Goal: Information Seeking & Learning: Learn about a topic

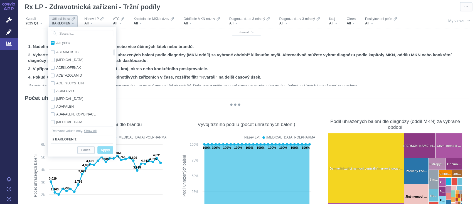
scroll to position [445, 0]
click at [69, 33] on input "Search attribute values" at bounding box center [82, 34] width 63 height 8
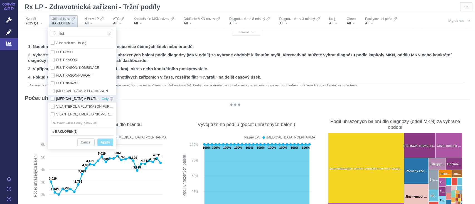
type input "flut"
click at [53, 98] on div "[MEDICAL_DATA] A FLUTIKASON Only" at bounding box center [82, 99] width 68 height 8
checkbox input "true"
click at [107, 96] on span "Only" at bounding box center [105, 99] width 7 height 8
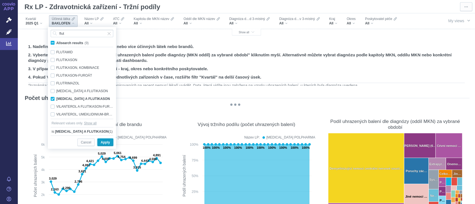
click at [102, 146] on span "Apply" at bounding box center [105, 142] width 9 height 7
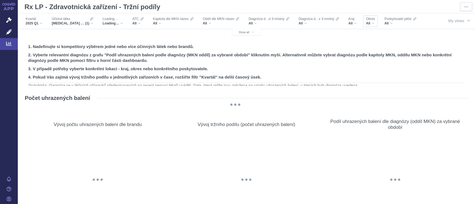
click at [371, 26] on div "Okres All" at bounding box center [370, 21] width 14 height 12
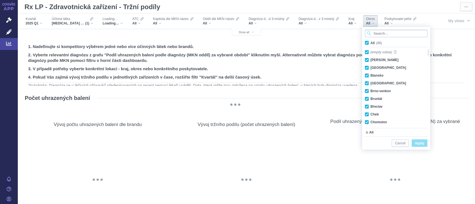
click at [374, 34] on input "Search attribute values" at bounding box center [396, 34] width 63 height 8
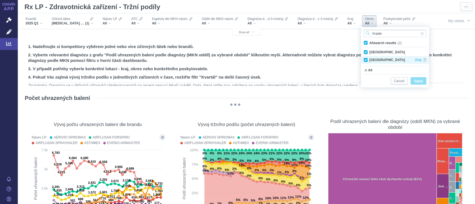
type input "hrade"
click at [365, 59] on div "Jindřichův Hradec Only" at bounding box center [395, 60] width 68 height 8
checkbox input "false"
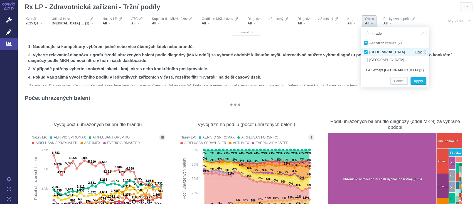
click at [418, 51] on span "Only" at bounding box center [417, 52] width 7 height 8
click at [418, 79] on span "Apply" at bounding box center [418, 81] width 9 height 7
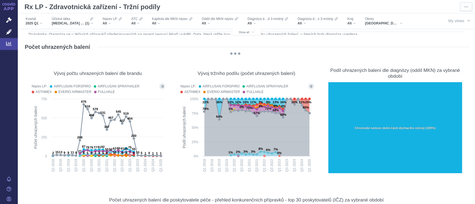
scroll to position [55, 0]
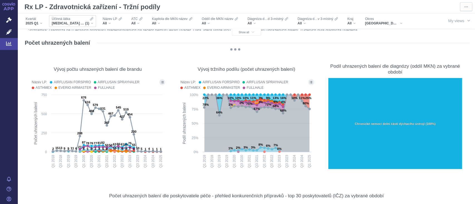
click at [92, 24] on div "SALMETEROL A FLUTIKASON (1)" at bounding box center [72, 23] width 41 height 4
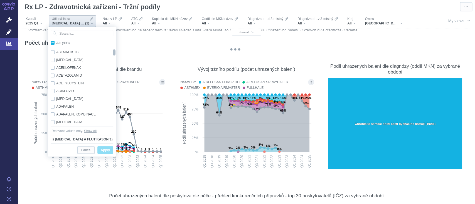
click at [114, 55] on div at bounding box center [114, 53] width 4 height 6
click at [78, 30] on input "Search attribute values" at bounding box center [82, 34] width 63 height 8
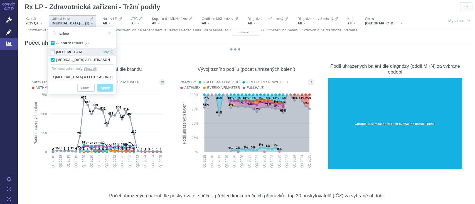
type input "salme"
click at [55, 52] on div "[MEDICAL_DATA] Only" at bounding box center [82, 52] width 68 height 8
checkbox input "true"
click at [105, 89] on span "Apply" at bounding box center [105, 88] width 9 height 7
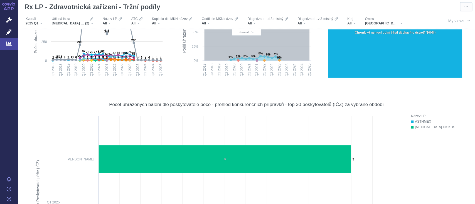
scroll to position [0, 0]
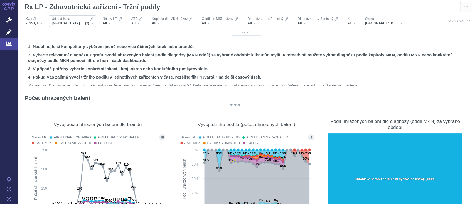
click at [95, 24] on div "Účinná látka SALMETEROL A FLUTIKASON, SALMETEROL (2)" at bounding box center [72, 21] width 47 height 12
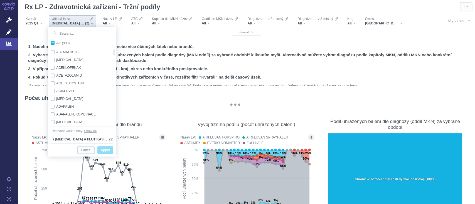
click at [89, 32] on input "Search attribute values" at bounding box center [82, 34] width 63 height 8
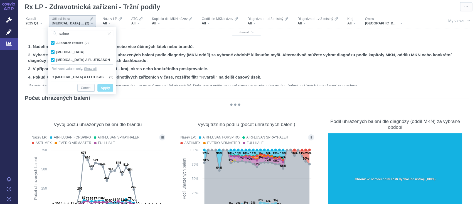
type input "salme"
click at [78, 41] on span "All search results" at bounding box center [69, 43] width 27 height 4
click at [60, 41] on input "All search results (2)" at bounding box center [58, 42] width 4 height 4
checkbox input "false"
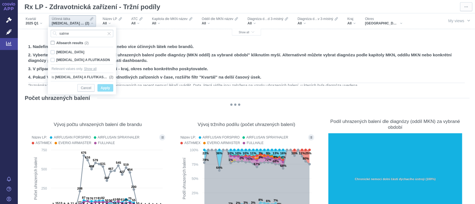
checkbox input "false"
click at [78, 41] on span "All search results" at bounding box center [68, 43] width 24 height 4
click at [60, 41] on input "All search results (2)" at bounding box center [58, 42] width 4 height 4
checkbox input "true"
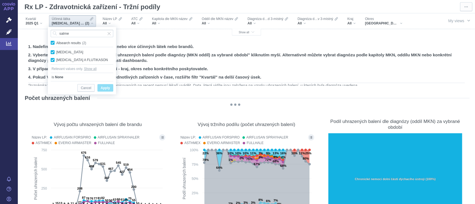
checkbox input "true"
click at [103, 87] on span "Apply" at bounding box center [105, 88] width 9 height 7
click at [110, 91] on button "Apply" at bounding box center [105, 88] width 16 height 8
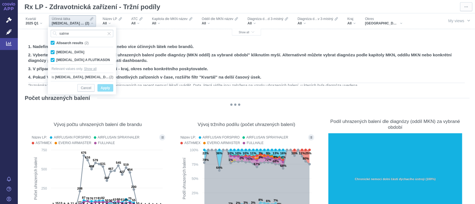
click at [108, 90] on span "Apply" at bounding box center [105, 88] width 9 height 7
click at [104, 82] on div "Cancel Apply" at bounding box center [82, 87] width 63 height 13
click at [123, 110] on figure "Vývoj počtu uhrazených balení dle brandu Název LP: AIRFLUSAN FORSPIRO AIRFLUSAN…" at bounding box center [97, 171] width 149 height 122
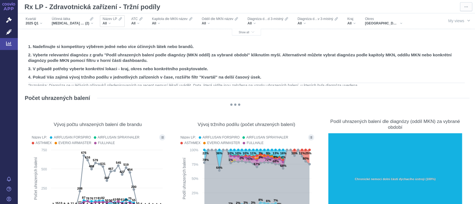
click at [113, 24] on div "All" at bounding box center [112, 23] width 19 height 4
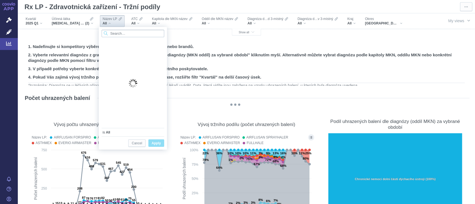
click at [115, 33] on input "Search attribute values" at bounding box center [133, 34] width 63 height 8
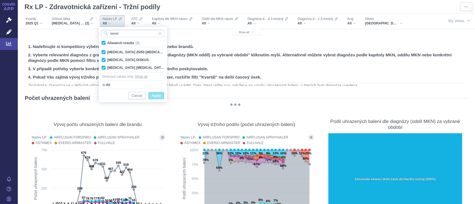
type input "seret"
click at [155, 96] on span "Apply" at bounding box center [156, 96] width 9 height 7
click at [146, 75] on span "Show all" at bounding box center [141, 77] width 13 height 6
click at [157, 86] on span "Apply" at bounding box center [156, 89] width 9 height 7
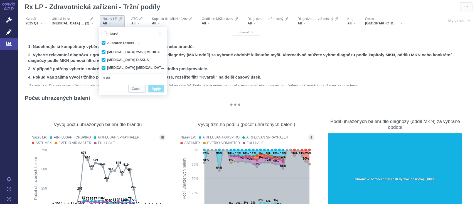
click at [152, 92] on span "Apply" at bounding box center [156, 89] width 9 height 7
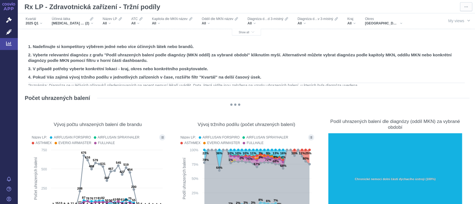
click at [94, 28] on div "Účinná látka SALMETEROL A FLUTIKASON, SALMETEROL (2)" at bounding box center [73, 21] width 51 height 16
click at [92, 24] on div "SALMETEROL A FLUTIKASON, SALMETEROL (2)" at bounding box center [72, 23] width 41 height 4
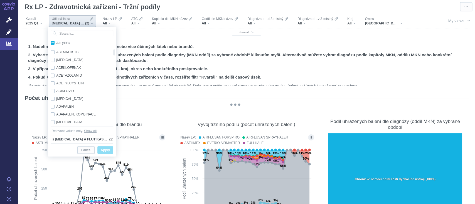
click at [56, 43] on span "All (998)" at bounding box center [62, 43] width 13 height 4
click at [56, 43] on input "All (998)" at bounding box center [58, 42] width 4 height 4
checkbox input "true"
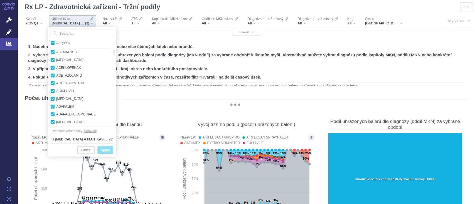
checkbox input "true"
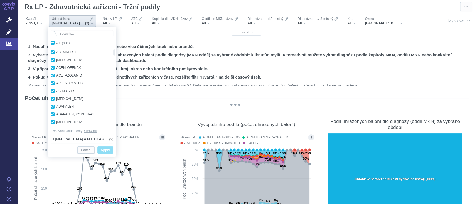
checkbox input "true"
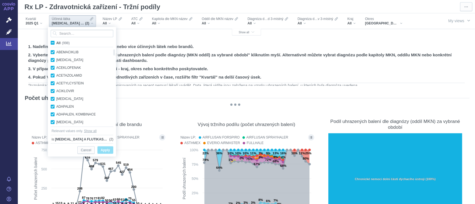
checkbox input "true"
click at [107, 148] on span "Apply" at bounding box center [105, 150] width 9 height 7
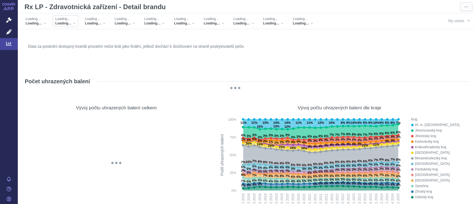
click at [77, 25] on div "Loading… Loading…" at bounding box center [66, 21] width 26 height 12
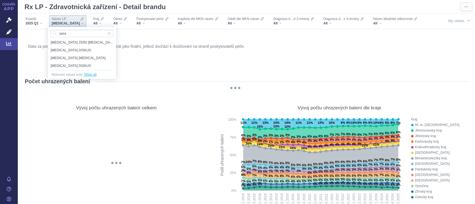
type input "sere"
click at [93, 75] on span "Show all" at bounding box center [90, 75] width 13 height 6
click at [466, 19] on span "button" at bounding box center [468, 20] width 4 height 4
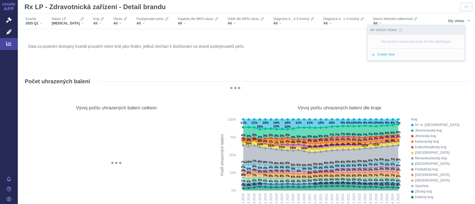
click at [388, 72] on figure "Data za poslední dostupný kvartál prozatím nelze brát jako finální, jelikož doc…" at bounding box center [246, 55] width 446 height 33
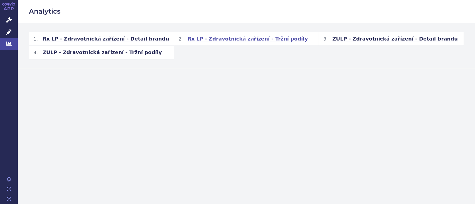
click at [251, 36] on span "Rx LP - Zdravotnická zařízení - Tržní podíly" at bounding box center [247, 39] width 120 height 7
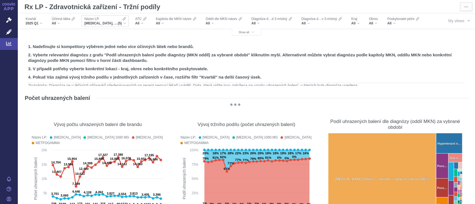
click at [106, 24] on span "[MEDICAL_DATA], [MEDICAL_DATA] 1000 MG, [MEDICAL_DATA], METFOGAMMA, METFOGAMMA …" at bounding box center [100, 23] width 33 height 4
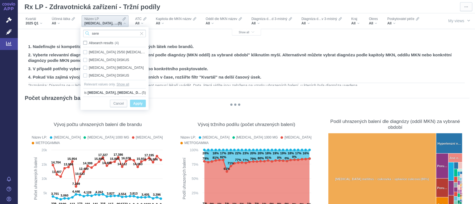
type input "sere"
click at [89, 44] on span "All search results" at bounding box center [101, 43] width 24 height 4
click at [89, 44] on input "All search results (4)" at bounding box center [91, 42] width 4 height 4
checkbox input "true"
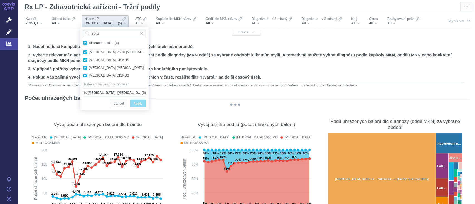
checkbox input "true"
click at [132, 103] on button "Apply" at bounding box center [138, 104] width 16 height 8
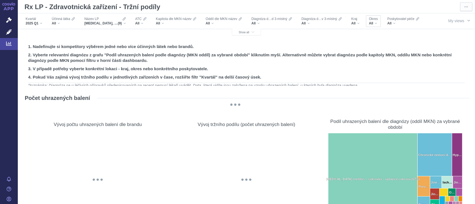
click at [377, 21] on span "Okres" at bounding box center [372, 19] width 9 height 4
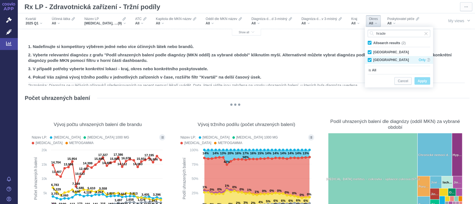
type input "hrade"
click at [370, 58] on div "Jindřichův Hradec Only" at bounding box center [399, 60] width 68 height 8
checkbox input "false"
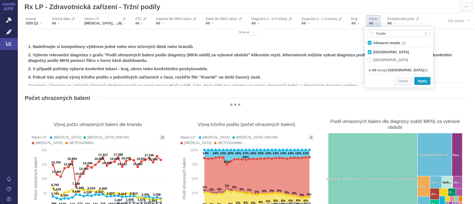
click at [418, 81] on span "Apply" at bounding box center [421, 81] width 9 height 7
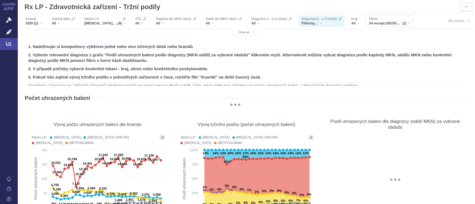
click at [409, 23] on div "All except [GEOGRAPHIC_DATA] (1)" at bounding box center [388, 23] width 41 height 4
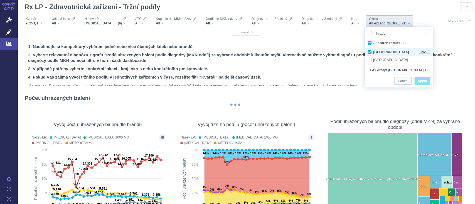
type input "hrade"
click at [421, 53] on span "Only" at bounding box center [421, 52] width 7 height 8
click at [420, 79] on span "Apply" at bounding box center [421, 81] width 9 height 7
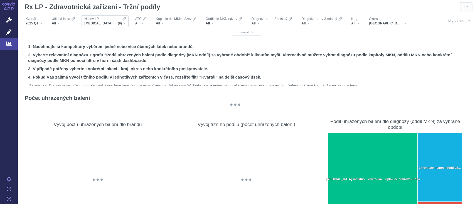
click at [122, 23] on div "GLUCOPHAGE, GLUCOPHAGE 1000 MG, GLUCOPHAGE XR, METFOGAMMA, METFOGAMMA 500, SERE…" at bounding box center [104, 23] width 41 height 4
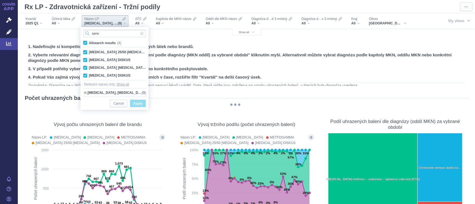
type input "sere"
click at [113, 41] on span "All search results" at bounding box center [102, 43] width 27 height 4
click at [92, 41] on input "All search results (4)" at bounding box center [91, 42] width 4 height 4
checkbox input "false"
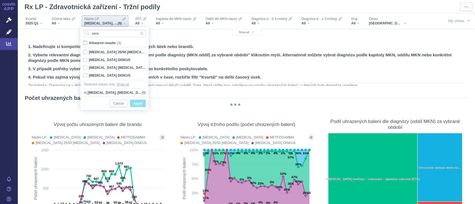
checkbox input "false"
click at [113, 41] on span "All search results" at bounding box center [101, 43] width 24 height 4
click at [92, 41] on input "All search results (4)" at bounding box center [91, 42] width 4 height 4
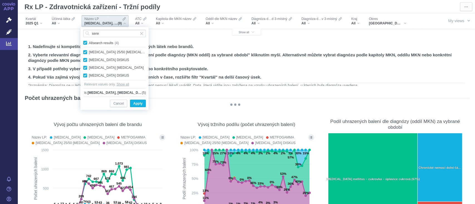
checkbox input "true"
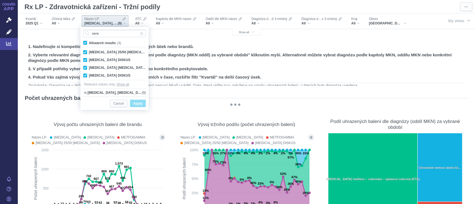
click at [137, 103] on span "Apply" at bounding box center [137, 103] width 9 height 7
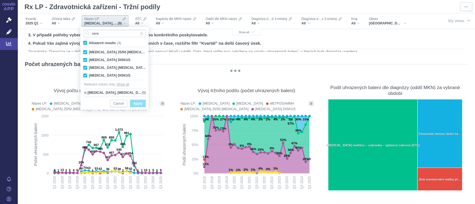
scroll to position [44, 0]
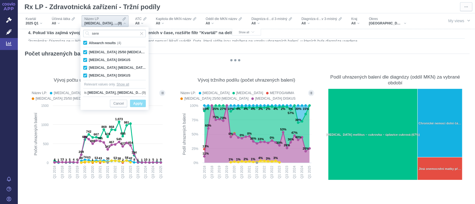
click at [410, 62] on div "@keyframes GDC-pop { 0%, 80%, 100% { transform: scale(0); } 40% { transform: sc…" at bounding box center [235, 61] width 421 height 5
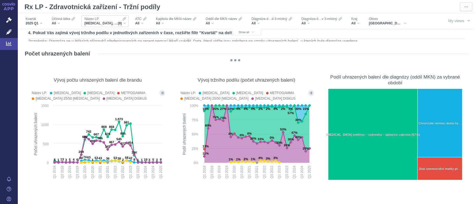
click at [122, 27] on div "Název LP GLUCOPHAGE, GLUCOPHAGE 1000 MG, GLUCOPHAGE XR, METFOGAMMA, METFOGAMMA …" at bounding box center [104, 21] width 47 height 12
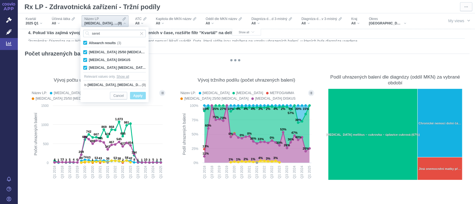
type input "seret"
click at [87, 41] on label "All search results (3)" at bounding box center [102, 43] width 41 height 6
click at [89, 41] on input "All search results (3)" at bounding box center [91, 42] width 4 height 4
checkbox input "false"
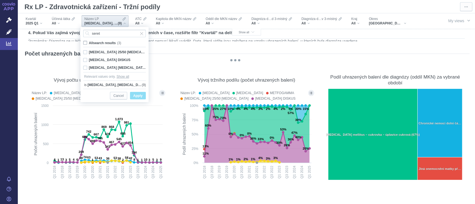
checkbox input "false"
click at [86, 61] on div "SERETIDE DISKUS Only" at bounding box center [114, 60] width 68 height 8
checkbox input "true"
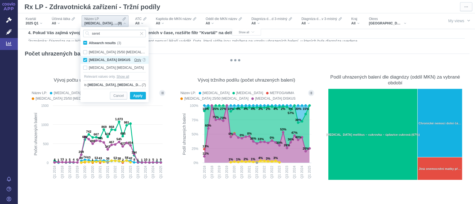
click at [135, 60] on span "Only" at bounding box center [137, 60] width 7 height 8
click at [142, 95] on span "Apply" at bounding box center [137, 96] width 9 height 7
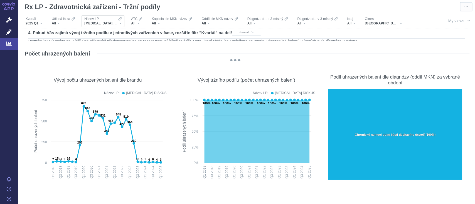
click at [117, 23] on div "[MEDICAL_DATA] DISKUS" at bounding box center [102, 23] width 37 height 4
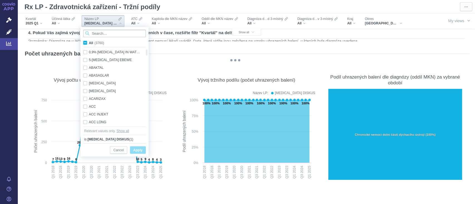
click at [109, 34] on input "Search attribute values" at bounding box center [114, 34] width 63 height 8
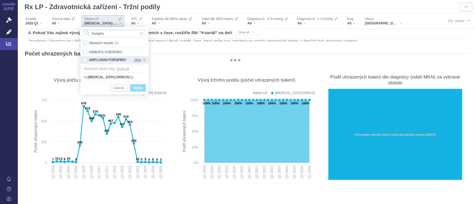
type input "forspiro"
click at [136, 59] on span "Only" at bounding box center [137, 60] width 7 height 8
checkbox input "true"
click at [135, 88] on span "Apply" at bounding box center [137, 88] width 9 height 7
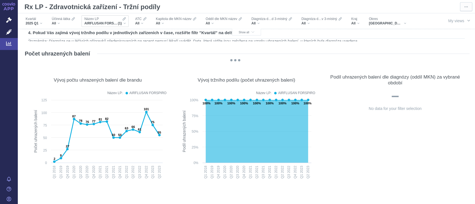
click at [125, 23] on div "AIRFLUSAN FORSPIRO (1)" at bounding box center [104, 23] width 41 height 4
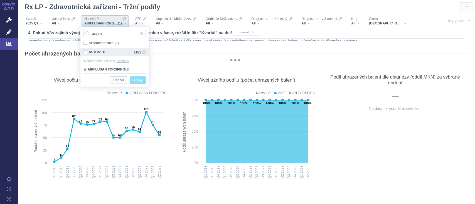
type input "asthm"
click at [136, 54] on span "Only" at bounding box center [137, 52] width 7 height 8
checkbox input "true"
click at [139, 80] on span "Apply" at bounding box center [137, 80] width 9 height 7
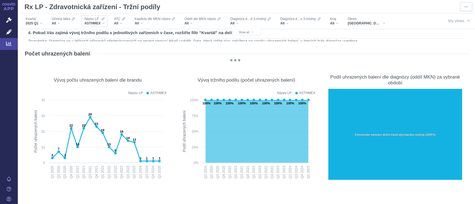
click at [101, 24] on div "ASTHMEX" at bounding box center [94, 23] width 20 height 4
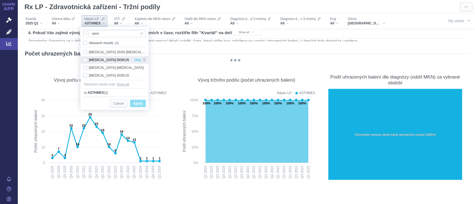
type input "sere"
click at [87, 57] on div "SERETIDE DISKUS Only" at bounding box center [114, 60] width 68 height 8
checkbox input "true"
click at [138, 105] on span "Apply" at bounding box center [137, 103] width 9 height 7
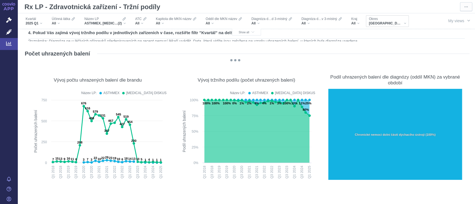
click at [396, 23] on div "Hradec Králové" at bounding box center [386, 23] width 37 height 4
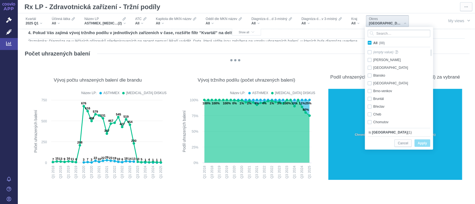
click at [374, 42] on input "All (88)" at bounding box center [375, 42] width 4 height 4
checkbox input "true"
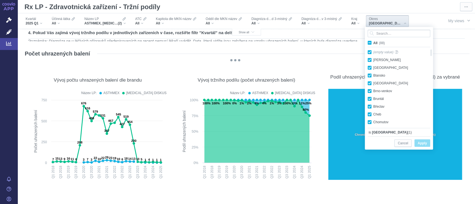
checkbox input "true"
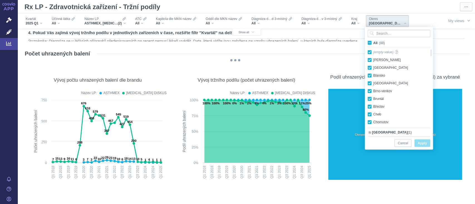
checkbox input "true"
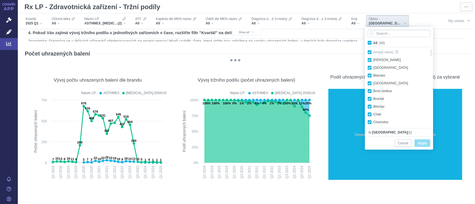
checkbox input "true"
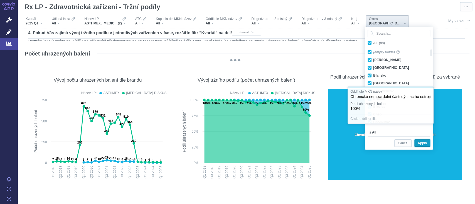
click at [423, 145] on span "Apply" at bounding box center [421, 143] width 9 height 7
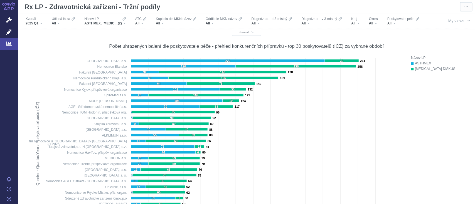
scroll to position [210, 0]
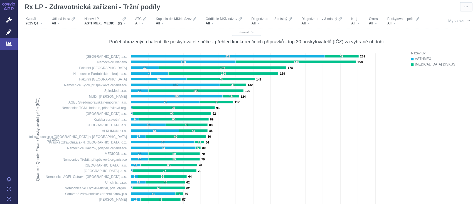
click at [451, 21] on span "My views" at bounding box center [456, 21] width 16 height 6
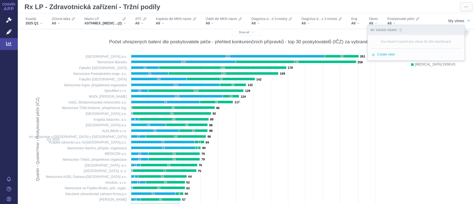
click at [405, 102] on div "Název LP: ASTHMEX SERETIDE DISKUS" at bounding box center [434, 147] width 58 height 193
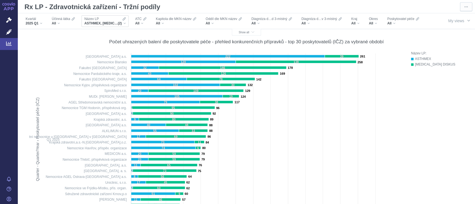
click at [127, 21] on div "Název LP ASTHMEX, SERETIDE DISKUS (2)" at bounding box center [104, 21] width 47 height 12
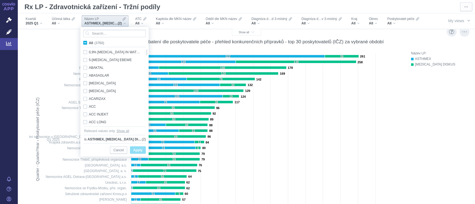
click at [66, 33] on div "Počet uhrazených balení dle poskytovatele péče - přehled konkurenčních přípravk…" at bounding box center [246, 137] width 435 height 211
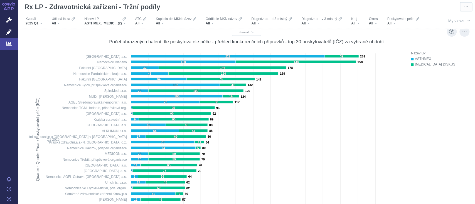
click at [62, 30] on div "Počet uhrazených balení dle poskytovatele péče - přehled konkurenčních přípravk…" at bounding box center [246, 137] width 440 height 217
click at [59, 26] on div "Účinná látka All" at bounding box center [63, 21] width 29 height 12
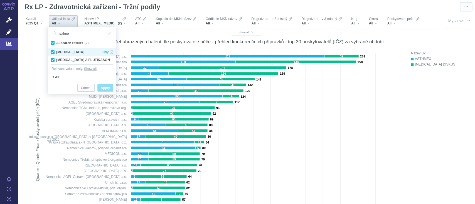
type input "salme"
click at [54, 52] on div "SALMETEROL Only" at bounding box center [82, 52] width 68 height 8
checkbox input "false"
click at [105, 89] on span "Apply" at bounding box center [105, 88] width 9 height 7
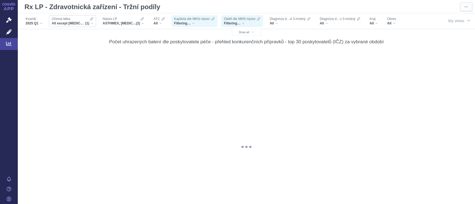
click at [90, 22] on div "All except SALMETEROL (1)" at bounding box center [72, 23] width 41 height 4
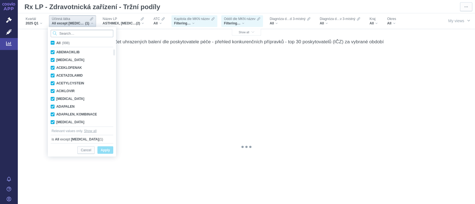
click at [86, 33] on input "Search attribute values" at bounding box center [82, 34] width 63 height 8
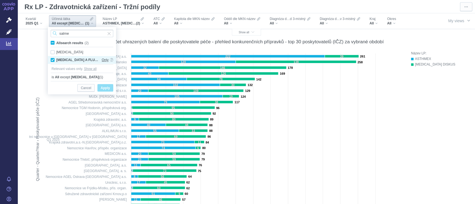
type input "salme"
click at [106, 58] on span "Only" at bounding box center [105, 60] width 7 height 8
click at [103, 87] on span "Apply" at bounding box center [105, 88] width 9 height 7
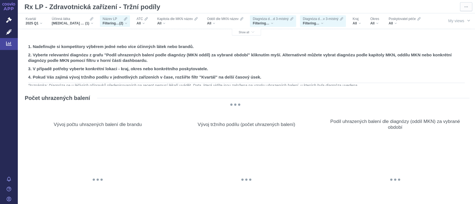
scroll to position [210, 0]
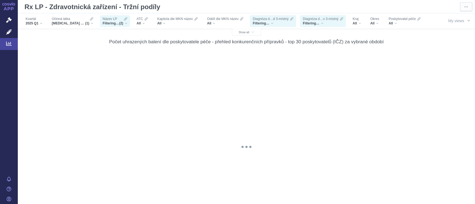
click at [125, 26] on div "Název LP Filtering… (2)" at bounding box center [115, 21] width 30 height 12
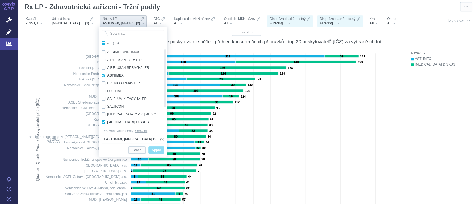
click at [109, 43] on input "All (13)" at bounding box center [109, 42] width 4 height 4
checkbox input "true"
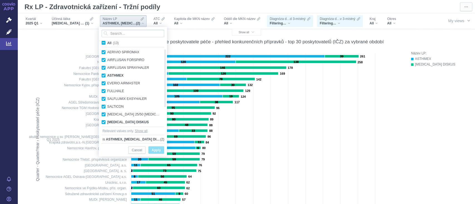
checkbox input "true"
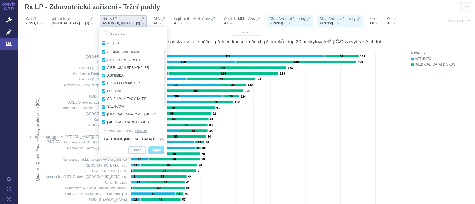
checkbox input "true"
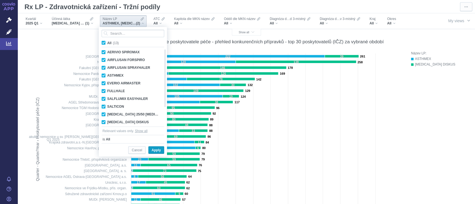
drag, startPoint x: 109, startPoint y: 43, endPoint x: 154, endPoint y: 151, distance: 116.9
click at [154, 151] on div "All (13) AERIVIO SPIROMAX Only AIRFLUSAN FORSPIRO Only AIRFLUSAN SPRAYHALER Onl…" at bounding box center [133, 92] width 68 height 130
click at [154, 151] on span "Apply" at bounding box center [156, 150] width 9 height 7
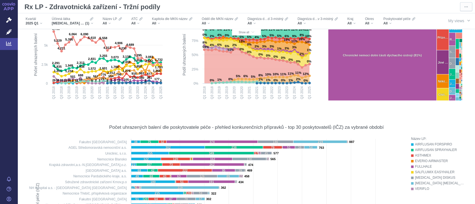
scroll to position [0, 0]
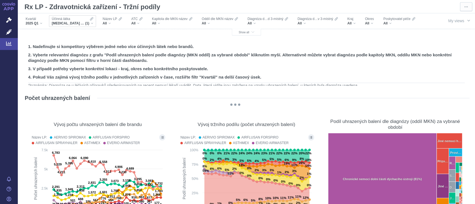
click at [93, 24] on div "Účinná látka SALMETEROL A FLUTIKASON (1)" at bounding box center [72, 21] width 47 height 12
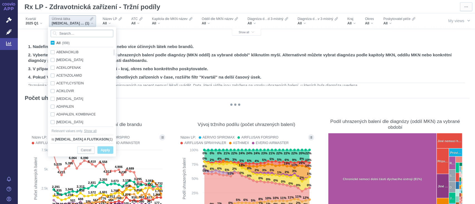
click at [83, 33] on input "Search attribute values" at bounding box center [82, 34] width 63 height 8
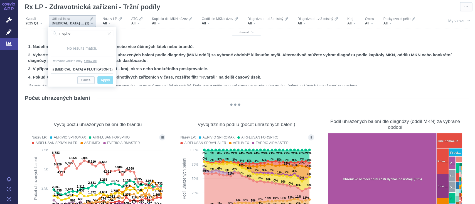
type input "mephe"
click at [276, 51] on div "1. Nadefinujte si kompetitory výběrem jedné nebo více účinných látek nebo brand…" at bounding box center [246, 64] width 439 height 43
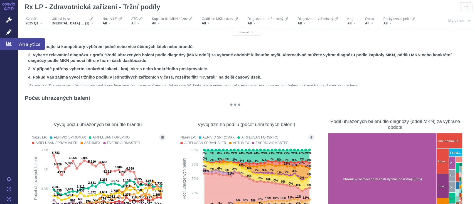
click at [9, 48] on link "Analytics" at bounding box center [9, 44] width 18 height 12
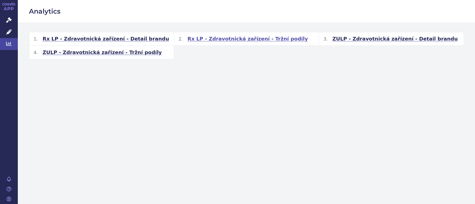
click at [254, 41] on span "Rx LP - Zdravotnická zařízení - Tržní podíly" at bounding box center [247, 39] width 120 height 7
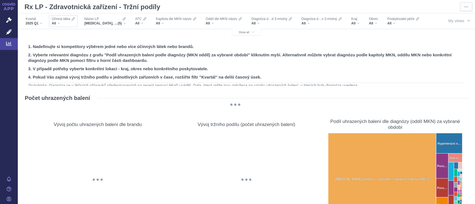
click at [66, 22] on div "All" at bounding box center [63, 23] width 23 height 4
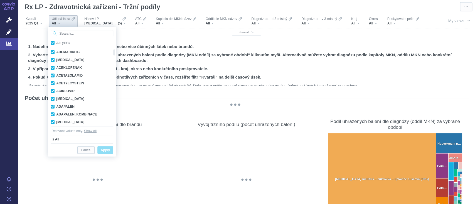
click at [66, 32] on input "Search attribute values" at bounding box center [82, 34] width 63 height 8
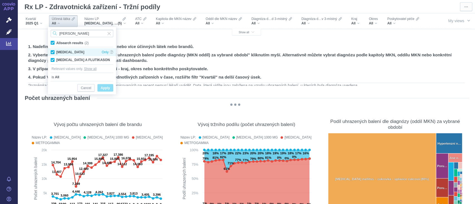
type input "[PERSON_NAME]"
click at [53, 53] on div "[MEDICAL_DATA] Only" at bounding box center [82, 52] width 68 height 8
checkbox input "false"
click at [105, 59] on span "Only" at bounding box center [105, 60] width 7 height 8
click at [106, 88] on span "Apply" at bounding box center [105, 88] width 9 height 7
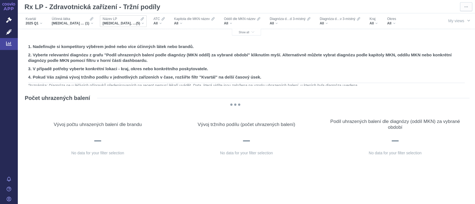
click at [143, 24] on div "[MEDICAL_DATA], [MEDICAL_DATA] 1000 MG, [MEDICAL_DATA], METFOGAMMA, METFOGAMMA …" at bounding box center [123, 23] width 41 height 4
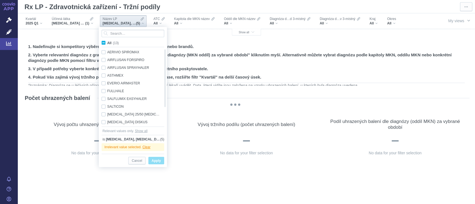
click at [107, 44] on span "All (13)" at bounding box center [113, 43] width 12 height 4
click at [107, 44] on input "All (13)" at bounding box center [109, 42] width 4 height 4
checkbox input "true"
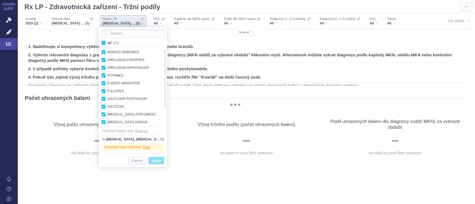
checkbox input "true"
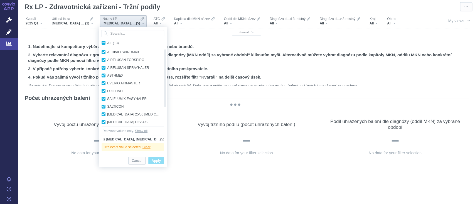
checkbox input "true"
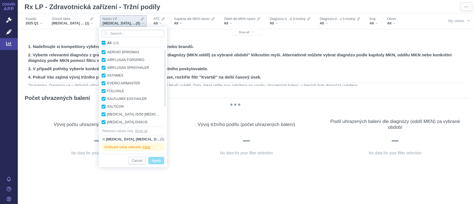
checkbox input "true"
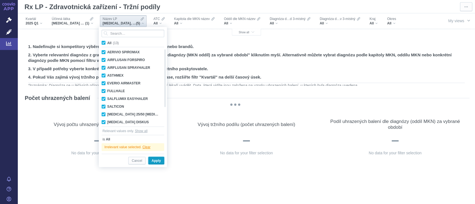
click at [156, 159] on span "Apply" at bounding box center [156, 161] width 9 height 7
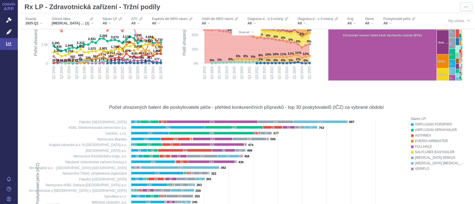
scroll to position [129, 0]
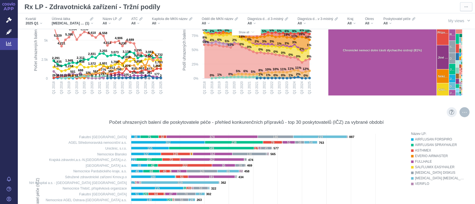
click at [461, 112] on div "More actions" at bounding box center [464, 112] width 10 height 10
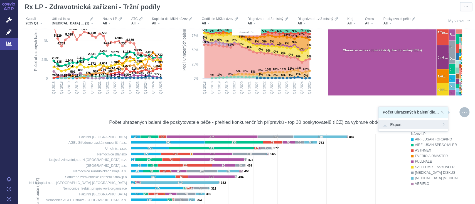
click at [431, 123] on span "Export" at bounding box center [412, 125] width 61 height 6
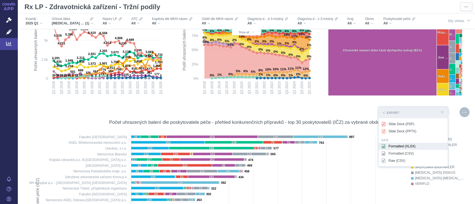
click at [416, 148] on div "Formatted (XLSX)" at bounding box center [412, 146] width 69 height 7
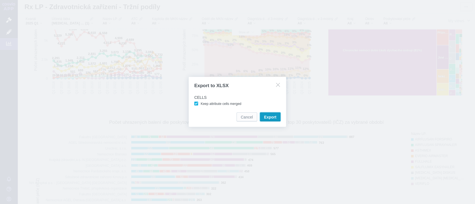
click at [271, 116] on span "Export" at bounding box center [270, 118] width 12 height 6
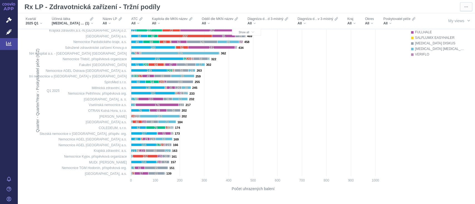
scroll to position [263, 0]
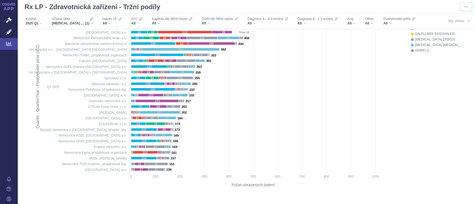
click at [392, 10] on div "Rx LP - Zdravotnická zařízení - Tržní podíly" at bounding box center [241, 6] width 438 height 11
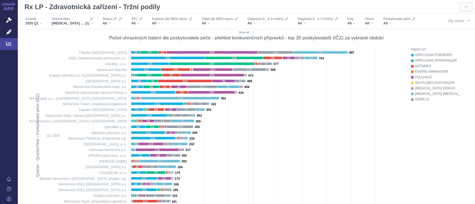
scroll to position [205, 0]
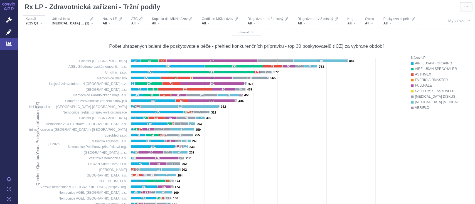
click at [37, 25] on span "2025 Q1" at bounding box center [32, 23] width 13 height 4
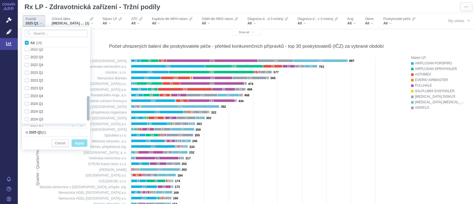
checkbox input "true"
drag, startPoint x: 88, startPoint y: 75, endPoint x: 83, endPoint y: 118, distance: 44.3
click at [83, 118] on div "2020 Q1 Only 2020 Q2 Only 2020 Q3 Only 2020 Q4 Only 2021 Q1 Only 2021 Q2 Only 2…" at bounding box center [56, 87] width 68 height 78
click at [29, 124] on div "2025 Q1 Only" at bounding box center [54, 122] width 64 height 8
checkbox input "false"
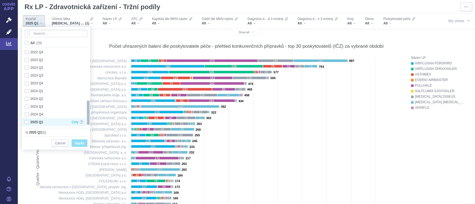
checkbox input "false"
click at [28, 113] on div "2024 Q4 Only" at bounding box center [54, 115] width 64 height 8
checkbox input "true"
click at [76, 143] on span "Apply" at bounding box center [79, 143] width 9 height 7
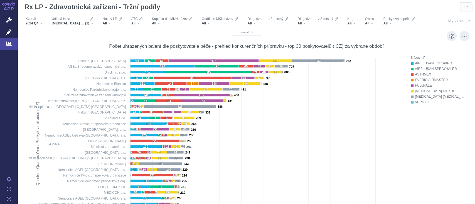
click at [306, 98] on rect at bounding box center [217, 151] width 370 height 193
click at [214, 129] on rect at bounding box center [217, 151] width 370 height 193
click at [36, 52] on div "Počet uhrazených balení dle poskytovatele péče - přehled konkurenčních přípravk…" at bounding box center [246, 45] width 435 height 13
click at [431, 118] on div "Název LP: AIRFLUSAN FORSPIRO AIRFLUSAN SPRAYHALER ASTHMEX EVERIO AIRMASTER FULL…" at bounding box center [437, 149] width 53 height 189
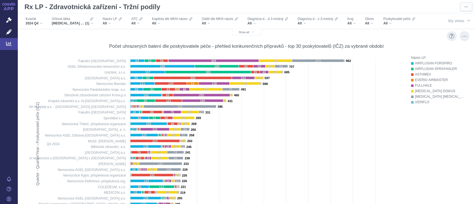
click at [451, 127] on div "Název LP: AIRFLUSAN FORSPIRO AIRFLUSAN SPRAYHALER ASTHMEX EVERIO AIRMASTER FULL…" at bounding box center [437, 149] width 53 height 189
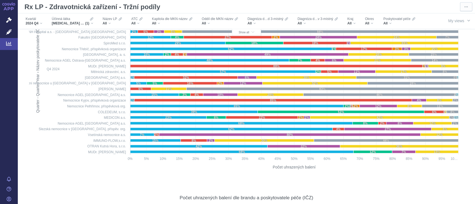
scroll to position [741, 0]
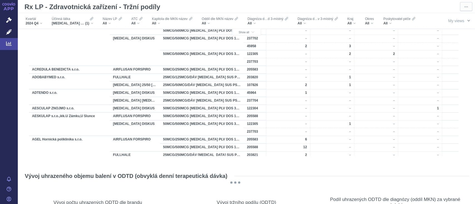
click at [466, 20] on span "button" at bounding box center [468, 20] width 4 height 4
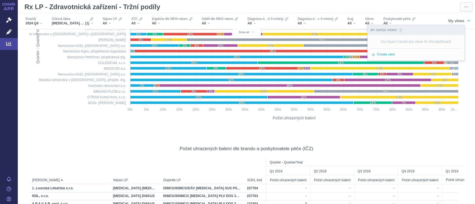
scroll to position [548, 0]
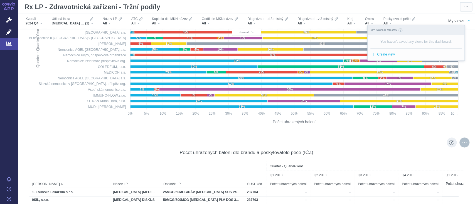
click at [459, 145] on div "More actions" at bounding box center [464, 143] width 10 height 10
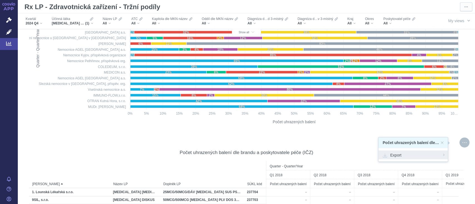
click at [418, 153] on span "Export" at bounding box center [412, 155] width 61 height 6
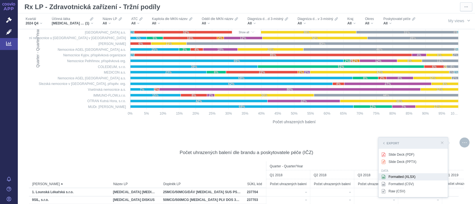
click at [408, 178] on div "Formatted (XLSX)" at bounding box center [412, 177] width 69 height 7
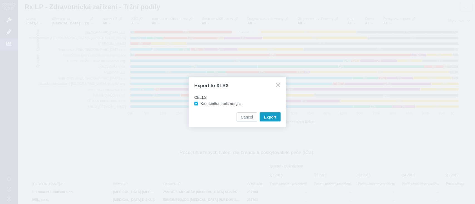
click at [270, 113] on button "Export" at bounding box center [270, 117] width 21 height 9
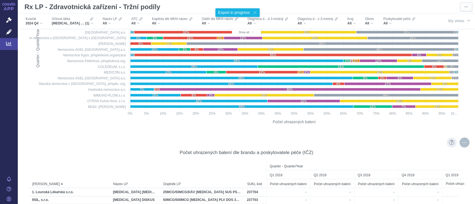
click at [459, 146] on div "More actions" at bounding box center [464, 143] width 10 height 10
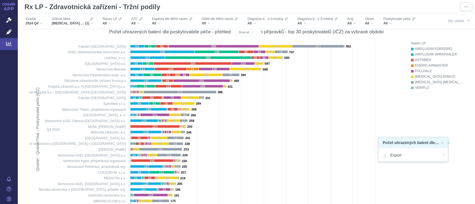
scroll to position [217, 0]
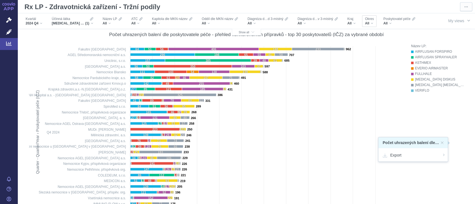
click at [373, 25] on div "Okres All" at bounding box center [369, 21] width 14 height 12
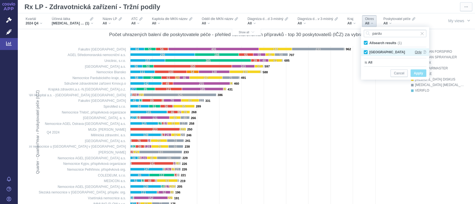
type input "pardu"
click at [417, 53] on span "Only" at bounding box center [417, 52] width 7 height 8
click at [415, 75] on span "Apply" at bounding box center [418, 73] width 9 height 7
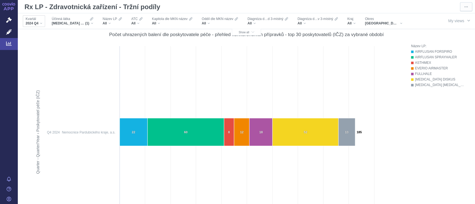
click at [40, 24] on div "2024 Q4" at bounding box center [34, 23] width 17 height 4
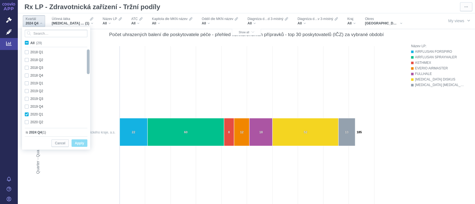
checkbox input "true"
click at [87, 126] on div at bounding box center [88, 87] width 4 height 78
drag, startPoint x: 87, startPoint y: 126, endPoint x: 90, endPoint y: 126, distance: 2.8
click at [90, 126] on div at bounding box center [88, 87] width 4 height 78
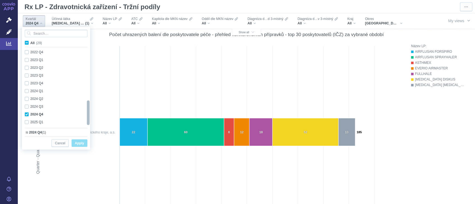
click at [90, 126] on div at bounding box center [88, 87] width 4 height 78
click at [28, 122] on div "2025 Q1 Only" at bounding box center [54, 122] width 64 height 8
checkbox input "true"
click at [28, 117] on div "2024 Q4 Only" at bounding box center [54, 115] width 64 height 8
checkbox input "false"
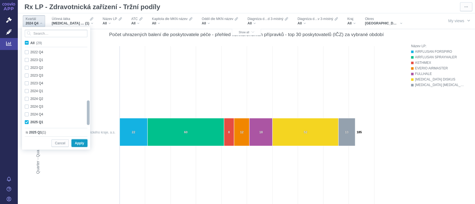
click at [82, 145] on span "Apply" at bounding box center [79, 143] width 9 height 7
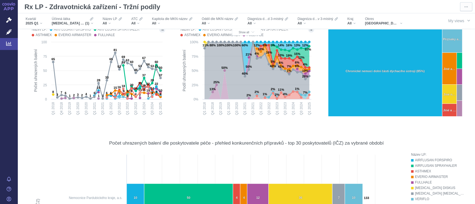
scroll to position [93, 0]
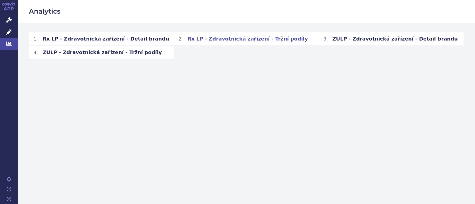
click at [247, 38] on span "Rx LP - Zdravotnická zařízení - Tržní podíly" at bounding box center [247, 39] width 120 height 7
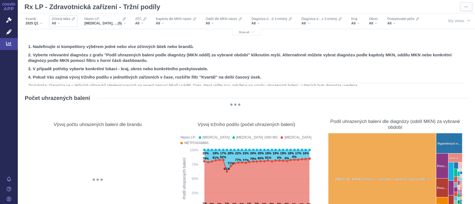
click at [58, 23] on div "All" at bounding box center [63, 23] width 23 height 4
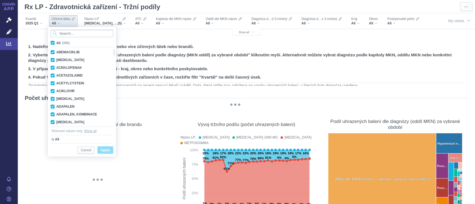
click at [66, 34] on input "Search attribute values" at bounding box center [82, 34] width 63 height 8
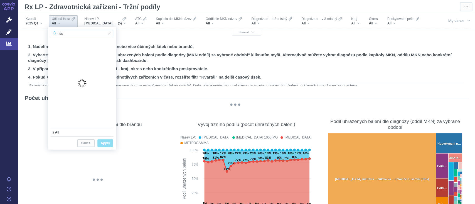
type input "s"
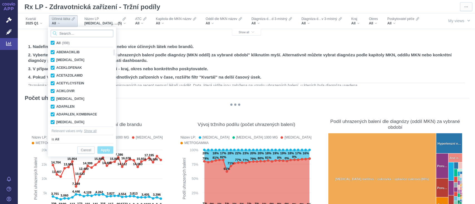
click at [91, 34] on input "Search attribute values" at bounding box center [82, 34] width 63 height 8
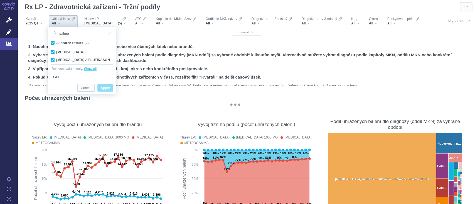
type input "salme"
click at [91, 70] on span "Show all" at bounding box center [90, 69] width 13 height 6
click at [107, 88] on span "Apply" at bounding box center [105, 89] width 9 height 7
click at [76, 42] on span "All search results" at bounding box center [69, 43] width 27 height 4
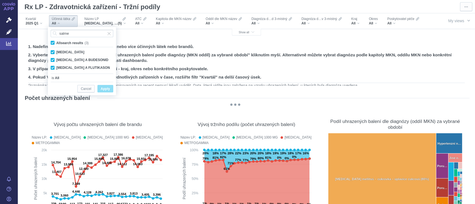
click at [60, 42] on input "All search results (3)" at bounding box center [58, 42] width 4 height 4
checkbox input "false"
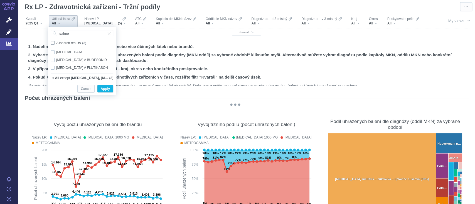
click at [76, 42] on span "All search results" at bounding box center [68, 43] width 24 height 4
click at [60, 42] on input "All search results (3)" at bounding box center [58, 42] width 4 height 4
checkbox input "true"
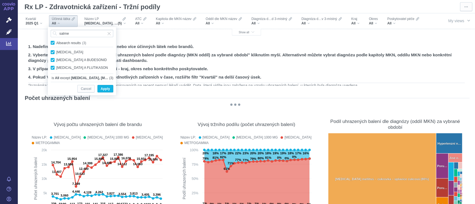
checkbox input "true"
click at [76, 42] on span "All search results" at bounding box center [69, 43] width 27 height 4
click at [60, 42] on input "All search results (3)" at bounding box center [58, 42] width 4 height 4
checkbox input "false"
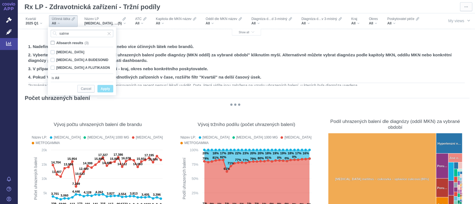
checkbox input "false"
click at [76, 42] on span "All search results" at bounding box center [68, 43] width 24 height 4
click at [60, 42] on input "All search results (3)" at bounding box center [58, 42] width 4 height 4
checkbox input "true"
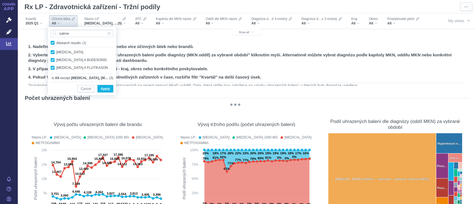
checkbox input "true"
click at [105, 88] on span "Apply" at bounding box center [105, 89] width 9 height 7
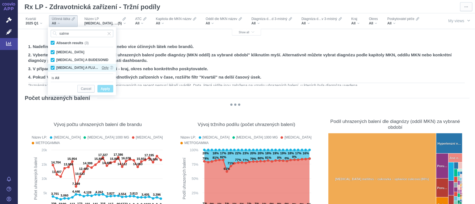
click at [105, 67] on span "Only" at bounding box center [105, 68] width 7 height 8
checkbox input "false"
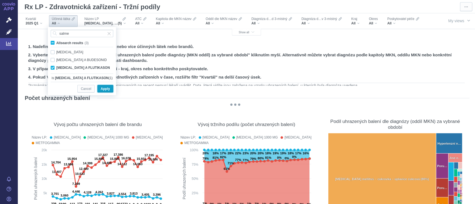
click at [105, 87] on span "Apply" at bounding box center [105, 89] width 9 height 7
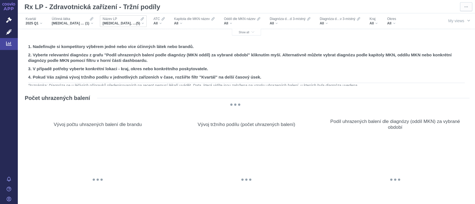
click at [145, 23] on div "Název LP GLUCOPHAGE, GLUCOPHAGE 1000 MG, GLUCOPHAGE XR, METFOGAMMA, METFOGAMMA …" at bounding box center [123, 21] width 47 height 12
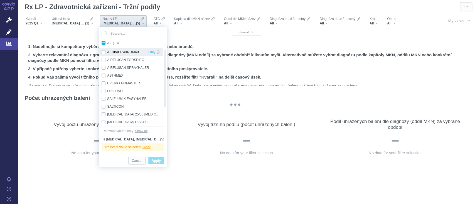
click at [110, 48] on div "AERIVIO SPIROMAX Only" at bounding box center [131, 52] width 64 height 8
checkbox input "true"
click at [108, 40] on input "All (13)" at bounding box center [109, 42] width 4 height 4
checkbox input "true"
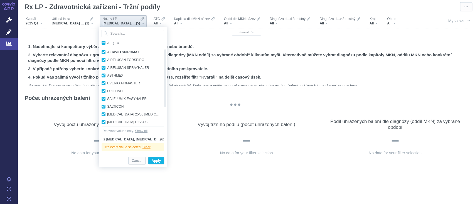
checkbox input "true"
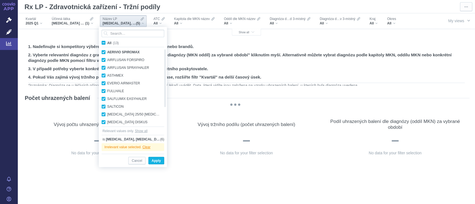
checkbox input "true"
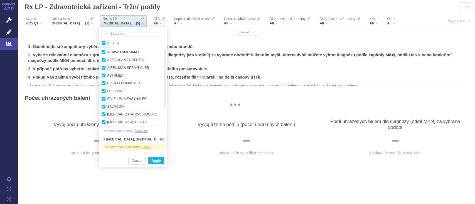
checkbox input "true"
click at [159, 159] on span "Apply" at bounding box center [156, 161] width 9 height 7
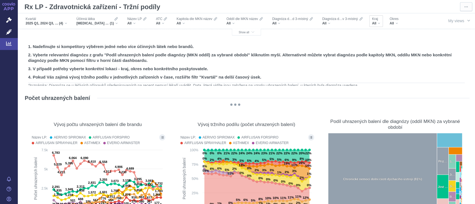
click at [380, 23] on div "Kraj All" at bounding box center [376, 21] width 14 height 12
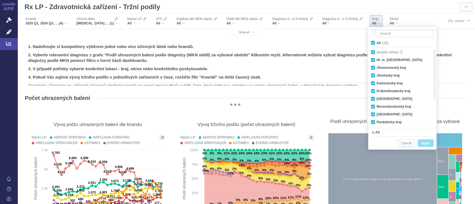
click at [375, 43] on label "All (15)" at bounding box center [380, 43] width 21 height 6
click at [376, 43] on input "All (15)" at bounding box center [378, 42] width 4 height 4
checkbox input "false"
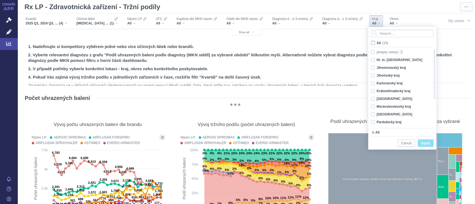
checkbox input "false"
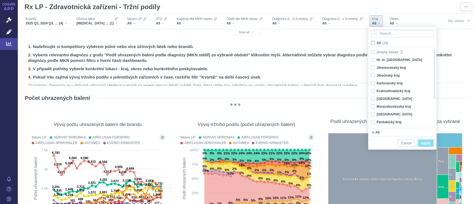
checkbox input "false"
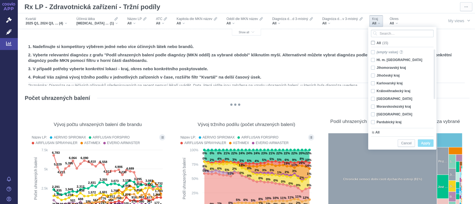
checkbox input "false"
click at [375, 124] on div "Pardubický kraj Only" at bounding box center [400, 122] width 64 height 8
checkbox input "true"
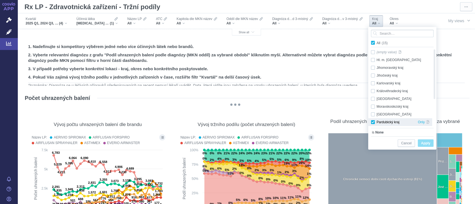
checkbox input "true"
click at [372, 90] on div "Královéhradecký kraj Only" at bounding box center [400, 91] width 64 height 8
checkbox input "true"
click at [426, 141] on span "Apply" at bounding box center [425, 143] width 9 height 7
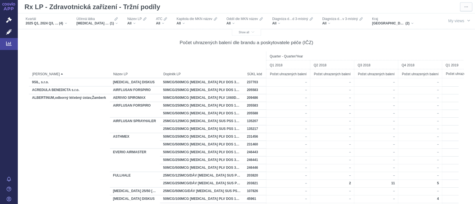
scroll to position [654, 0]
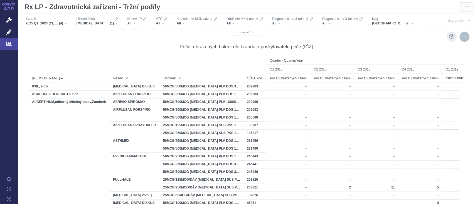
click at [459, 33] on div "More actions" at bounding box center [464, 37] width 10 height 10
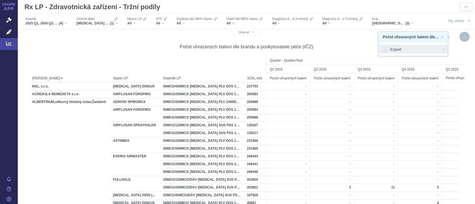
click at [417, 50] on span "Export" at bounding box center [412, 49] width 61 height 6
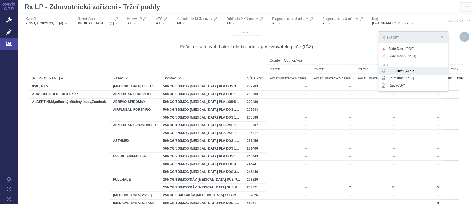
click at [403, 70] on div "Formatted (XLSX)" at bounding box center [412, 71] width 69 height 7
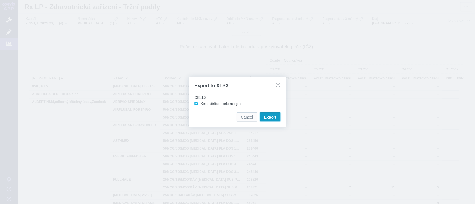
click at [269, 114] on button "Export" at bounding box center [270, 117] width 21 height 9
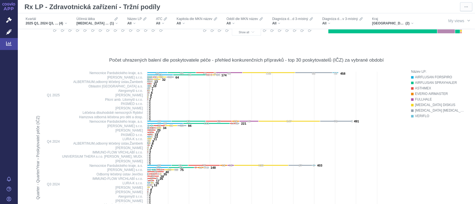
scroll to position [0, 0]
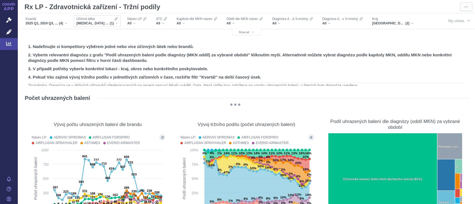
click at [118, 19] on div "Účinná látka SALMETEROL A FLUTIKASON (1)" at bounding box center [97, 21] width 47 height 12
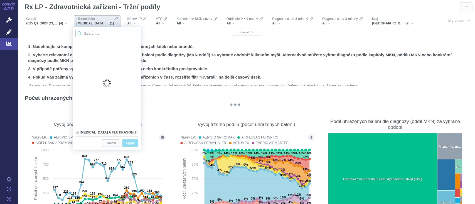
click at [97, 36] on input "Search attribute values" at bounding box center [106, 34] width 63 height 8
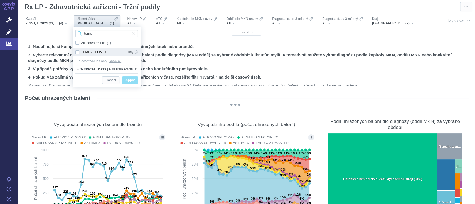
type input "temo"
click at [131, 51] on span "Only" at bounding box center [129, 52] width 7 height 8
checkbox input "true"
click at [132, 83] on span "Apply" at bounding box center [129, 80] width 9 height 7
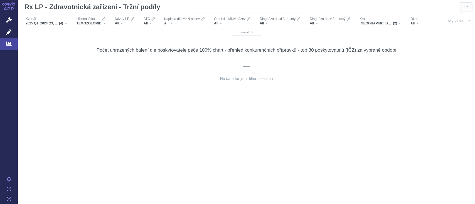
scroll to position [454, 0]
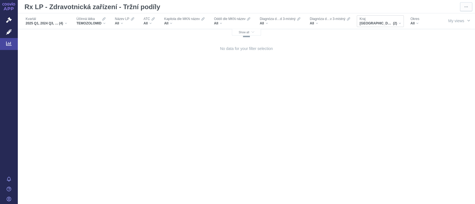
click at [393, 24] on span "(2)" at bounding box center [395, 23] width 4 height 4
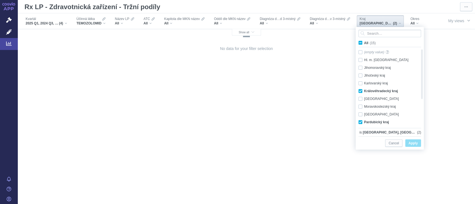
click at [393, 24] on span "(2)" at bounding box center [395, 23] width 4 height 4
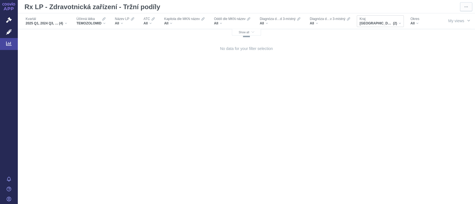
click at [393, 24] on span "(2)" at bounding box center [395, 23] width 4 height 4
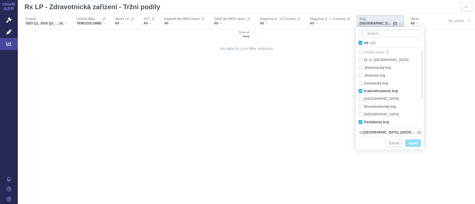
click at [451, 60] on div "No data for your filter selection" at bounding box center [246, 124] width 435 height 193
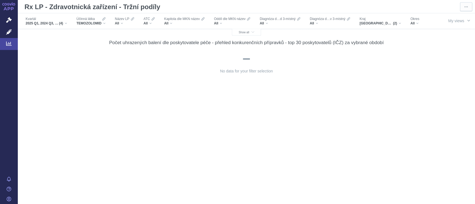
scroll to position [0, 0]
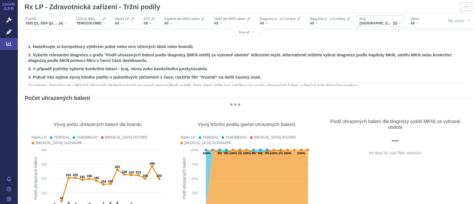
click at [395, 23] on span "(2)" at bounding box center [395, 23] width 4 height 4
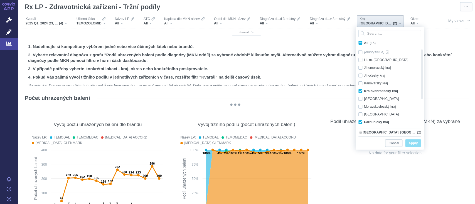
click at [365, 44] on label "All (15)" at bounding box center [367, 43] width 21 height 6
click at [365, 44] on input "All (15)" at bounding box center [366, 42] width 4 height 4
checkbox input "true"
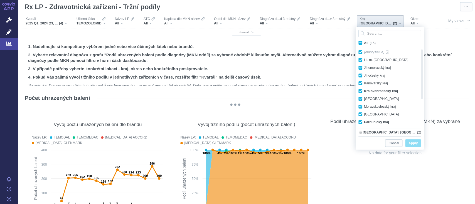
checkbox input "true"
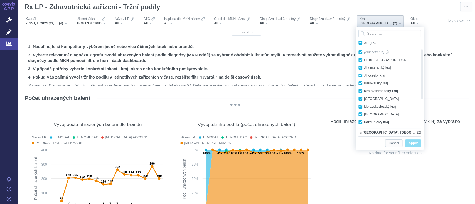
checkbox input "true"
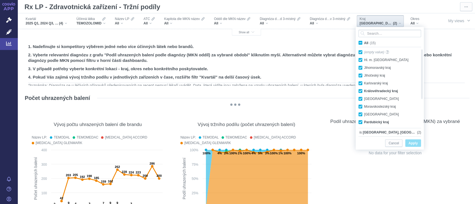
checkbox input "true"
click at [412, 143] on span "Apply" at bounding box center [412, 143] width 9 height 7
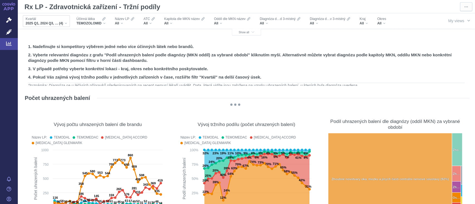
click at [65, 24] on div "2025 Q1, 2024 Q3, 2024 Q2, 2024 Q4 (4)" at bounding box center [46, 23] width 41 height 4
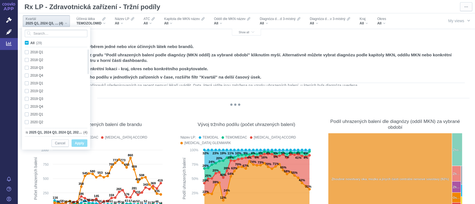
click at [91, 55] on h2 "2. Vyberte relevantní diagnózu z grafu "Podíl uhrazených balení podle diagnózy …" at bounding box center [246, 57] width 436 height 11
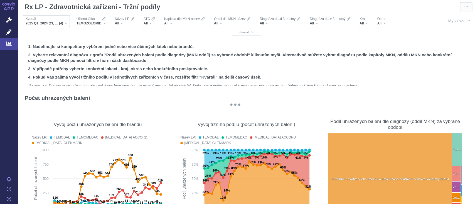
click at [69, 22] on div "Kvartál 2025 Q1, 2024 Q3, 2024 Q2, 2024 Q4 (4)" at bounding box center [46, 21] width 47 height 12
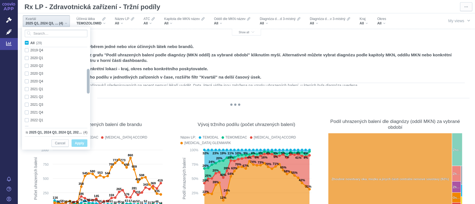
checkbox input "true"
drag, startPoint x: 89, startPoint y: 50, endPoint x: 73, endPoint y: 129, distance: 81.2
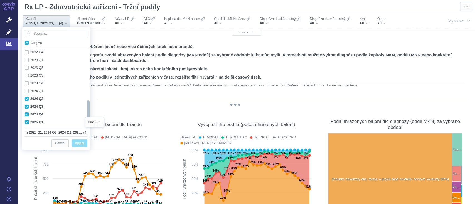
click at [73, 129] on div "All (29) 2020 Q1 Only 2020 Q2 Only 2020 Q3 Only 2020 Q4 Only 2021 Q1 Only 2021 …" at bounding box center [56, 82] width 68 height 110
click at [25, 103] on div "2024 Q2 Only" at bounding box center [54, 102] width 64 height 8
checkbox input "false"
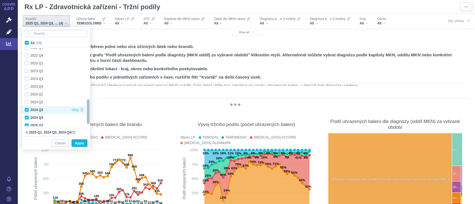
click at [26, 107] on div "2024 Q3 Only" at bounding box center [54, 110] width 64 height 8
checkbox input "false"
click at [27, 115] on div "2024 Q4 Only" at bounding box center [54, 118] width 64 height 8
checkbox input "false"
click at [73, 139] on div "Cancel Apply" at bounding box center [56, 143] width 63 height 13
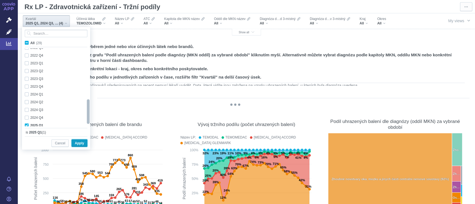
click at [76, 141] on span "Apply" at bounding box center [79, 143] width 9 height 7
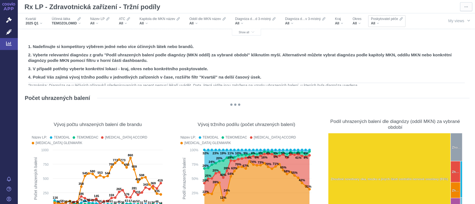
click at [393, 21] on span "Poskytovatel péče" at bounding box center [384, 19] width 27 height 4
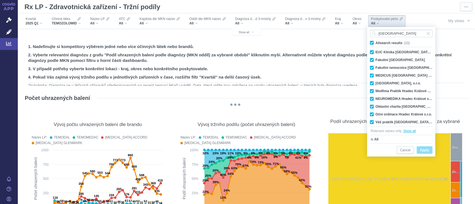
type input "hradec králové"
click at [411, 133] on span "Show all" at bounding box center [409, 131] width 13 height 6
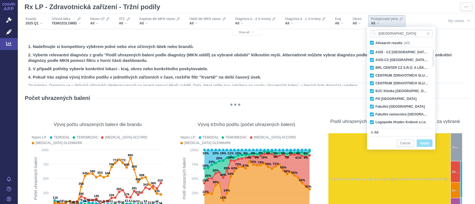
click at [429, 145] on span "Apply" at bounding box center [424, 143] width 9 height 7
click at [347, 104] on icon "@keyframes GDC-pop { 0%, 80%, 100% { transform: scale(0); } 40% { transform: sc…" at bounding box center [235, 105] width 421 height 2
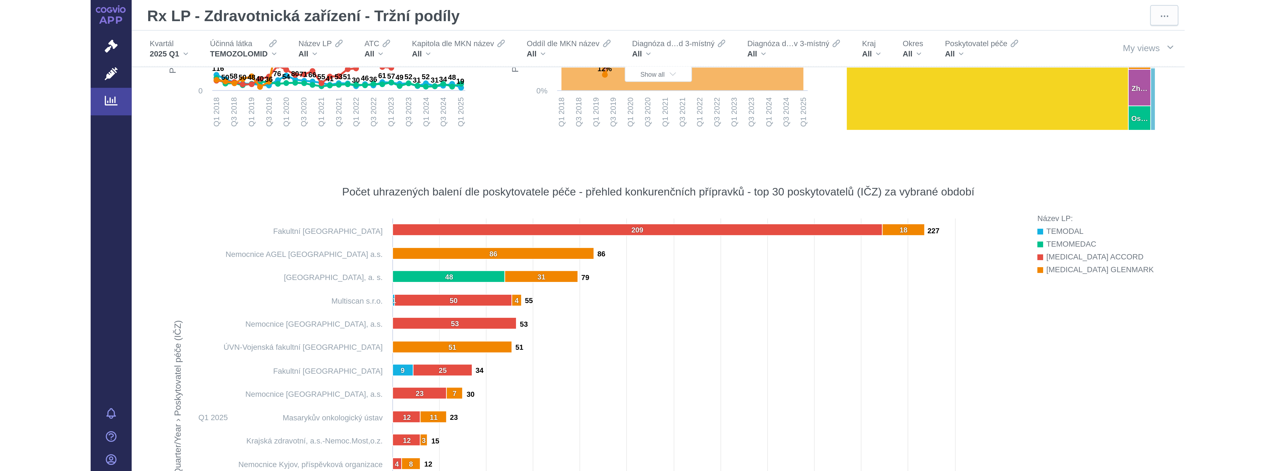
scroll to position [189, 0]
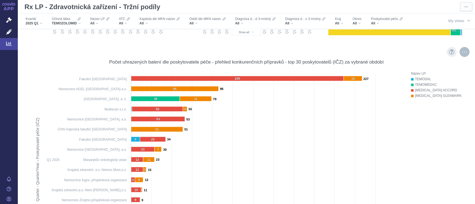
click at [459, 55] on div "More actions" at bounding box center [464, 52] width 10 height 10
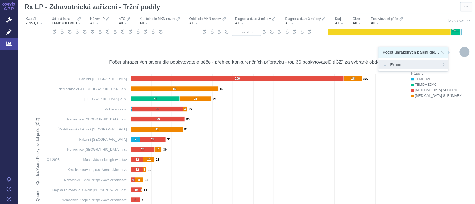
click at [427, 68] on div "Export" at bounding box center [412, 64] width 69 height 9
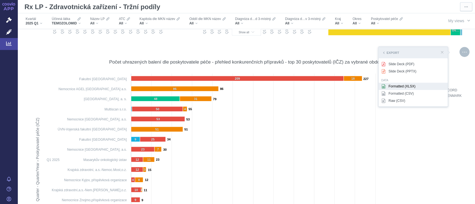
click at [417, 84] on div "Formatted (XLSX)" at bounding box center [412, 86] width 69 height 7
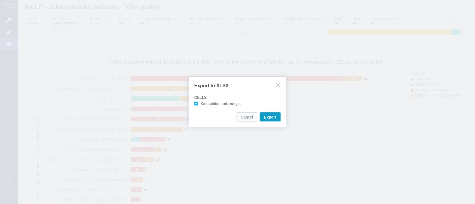
click at [267, 119] on span "Export" at bounding box center [270, 118] width 12 height 6
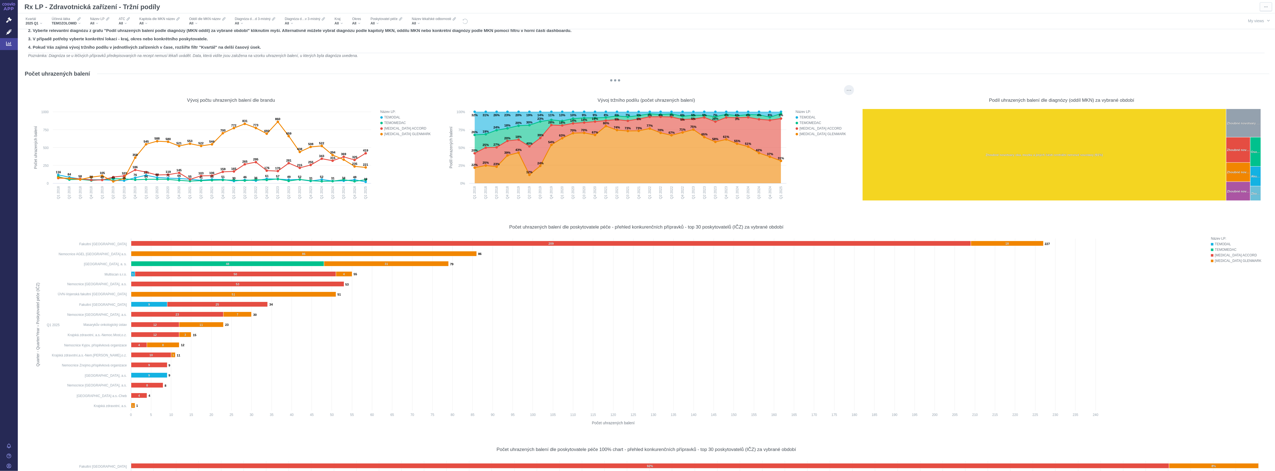
scroll to position [0, 0]
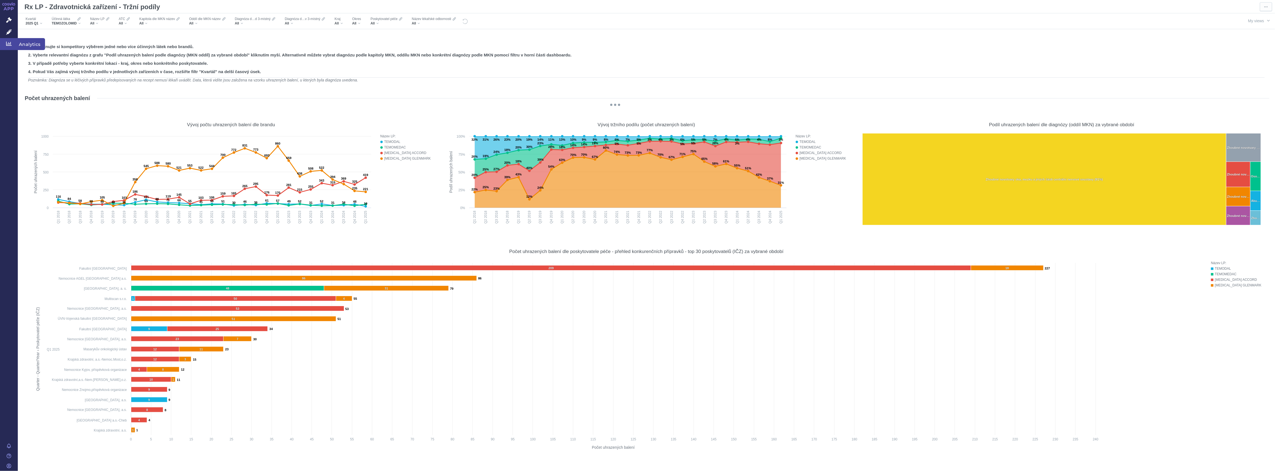
click at [10, 44] on icon at bounding box center [9, 44] width 6 height 6
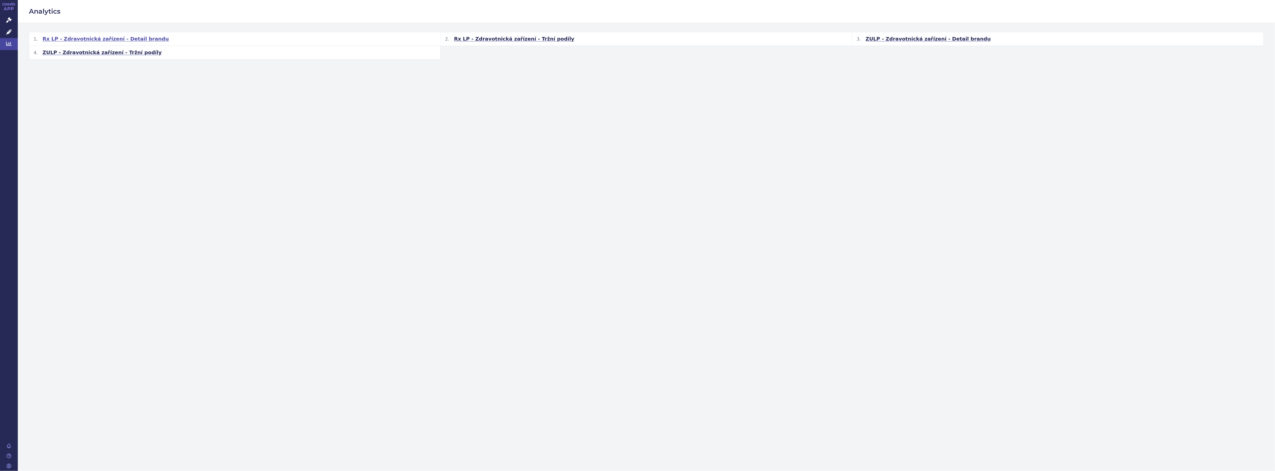
click at [125, 39] on span "Rx LP - Zdravotnická zařízení - Detail brandu" at bounding box center [106, 39] width 126 height 7
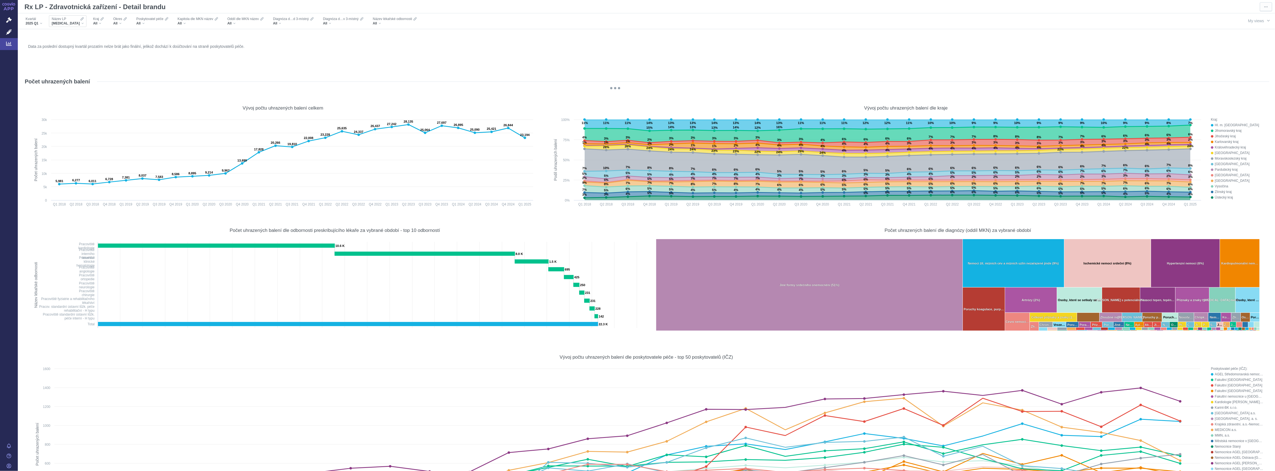
click at [69, 24] on div "[MEDICAL_DATA]" at bounding box center [68, 23] width 32 height 4
type input "temozo"
click at [68, 51] on span "[MEDICAL_DATA] GLENMARK" at bounding box center [80, 50] width 58 height 8
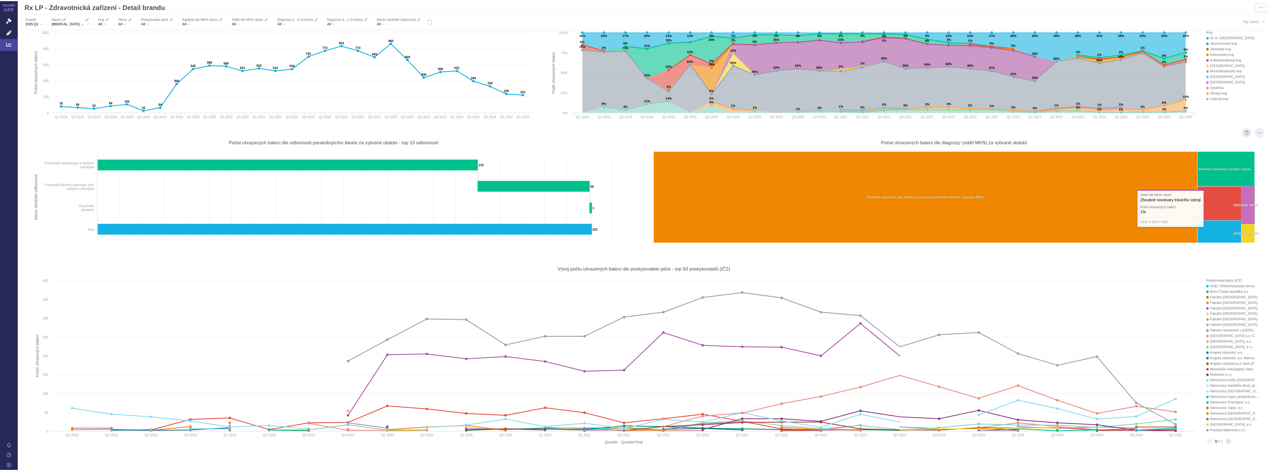
scroll to position [111, 0]
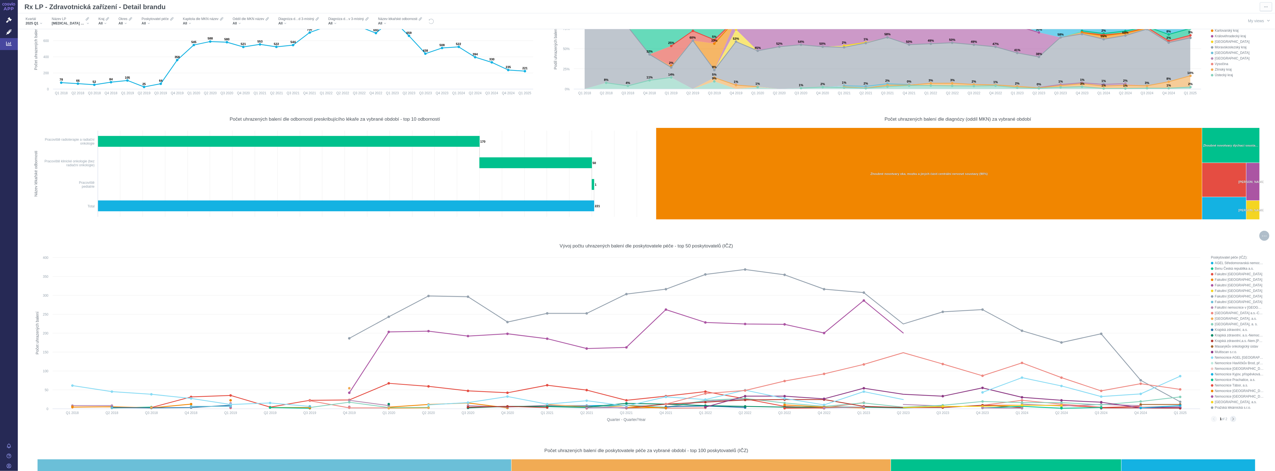
click at [1260, 239] on div "More actions" at bounding box center [1265, 236] width 10 height 10
click at [1235, 249] on span "Export" at bounding box center [1214, 249] width 61 height 6
click at [1202, 269] on div "Formatted (XLSX)" at bounding box center [1213, 270] width 69 height 7
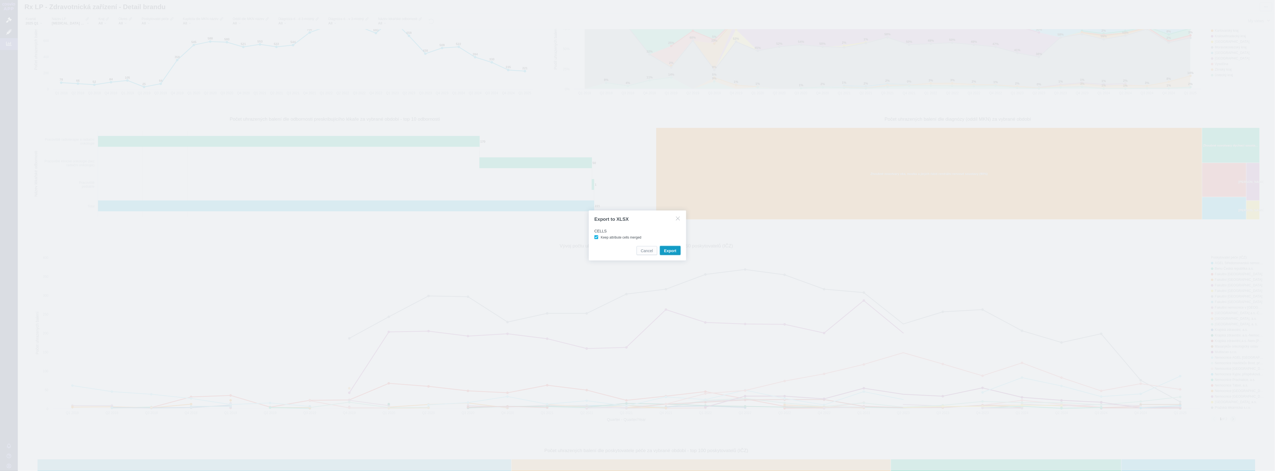
click at [676, 248] on button "Export" at bounding box center [670, 250] width 21 height 9
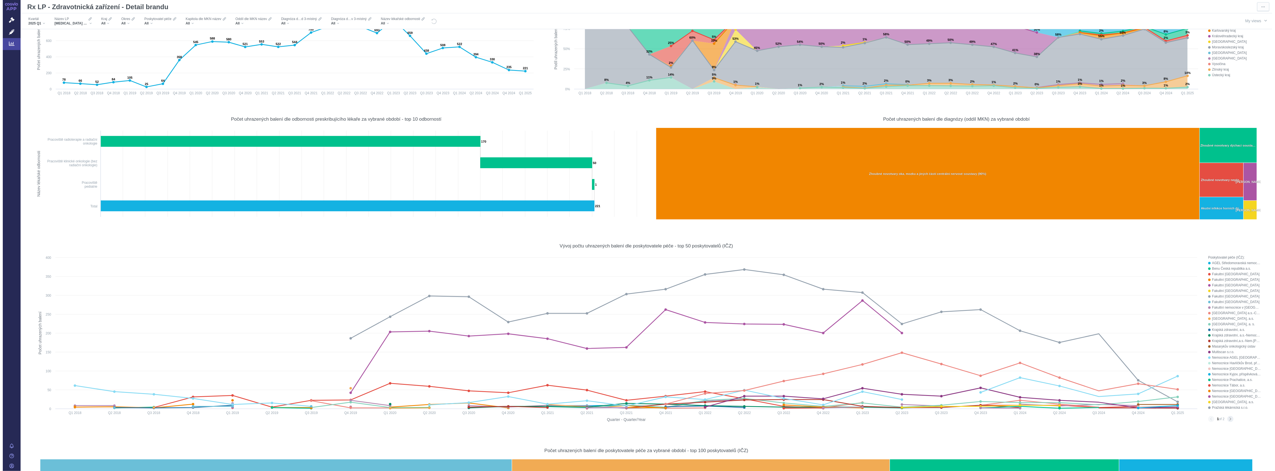
scroll to position [0, 0]
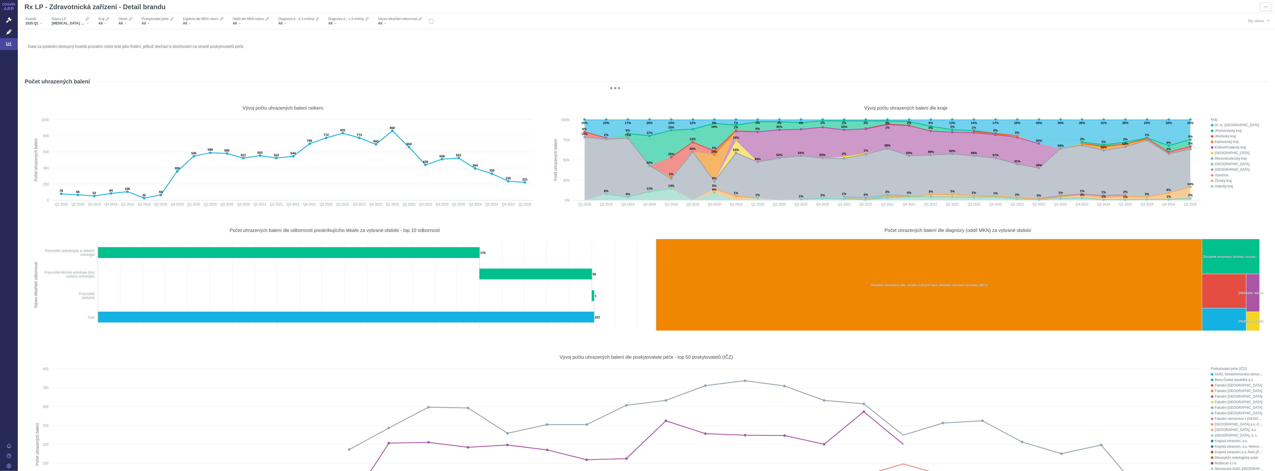
drag, startPoint x: 38, startPoint y: 21, endPoint x: 41, endPoint y: 39, distance: 18.1
click at [38, 21] on span "2025 Q1" at bounding box center [32, 23] width 13 height 4
checkbox input "true"
click at [27, 122] on div "2025 Q1 Only" at bounding box center [54, 122] width 64 height 8
checkbox input "false"
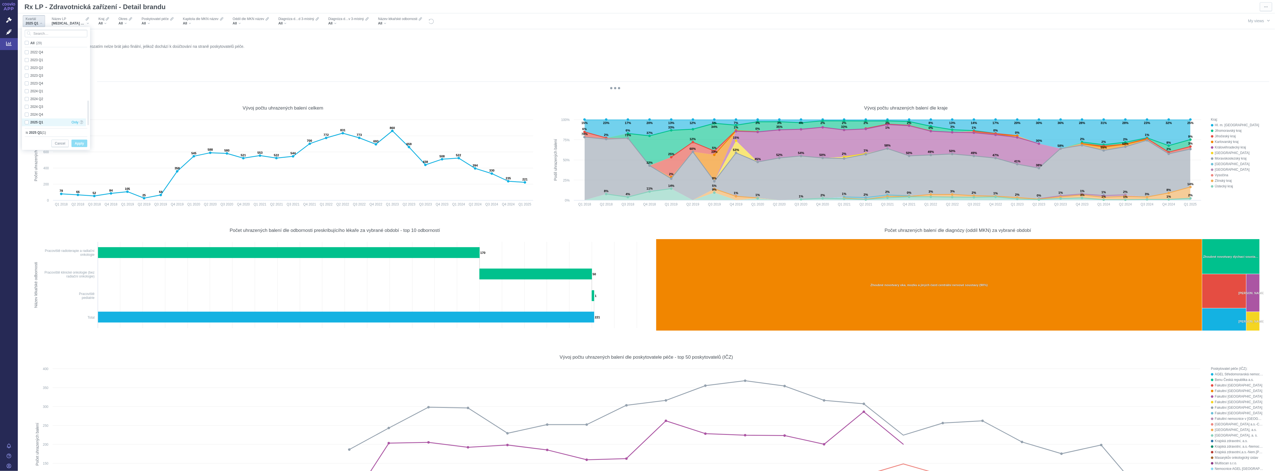
checkbox input "false"
click at [27, 114] on div "2024 Q4 Only" at bounding box center [54, 115] width 64 height 8
checkbox input "true"
drag, startPoint x: 77, startPoint y: 141, endPoint x: 304, endPoint y: 147, distance: 226.7
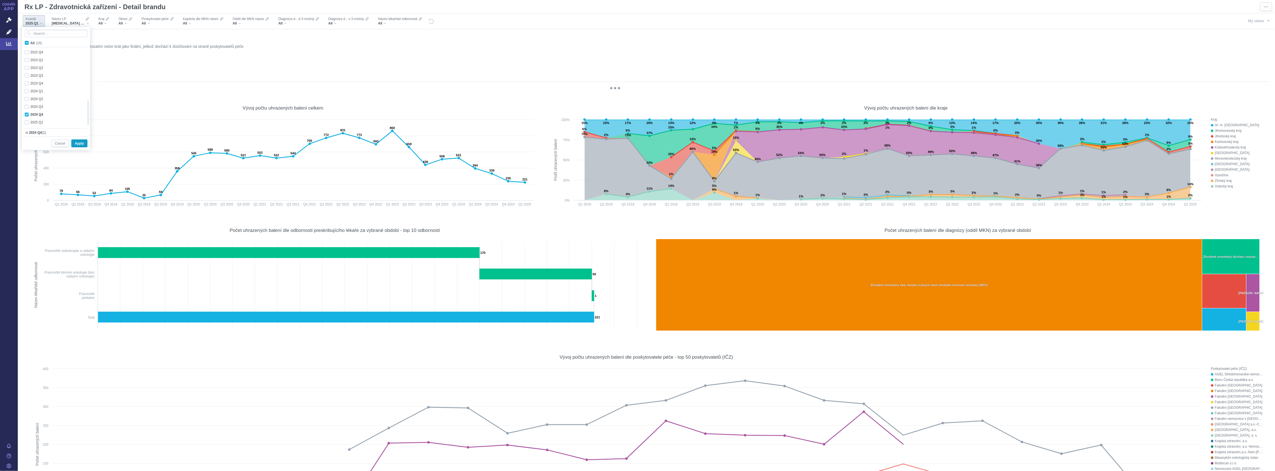
click at [78, 141] on span "Apply" at bounding box center [79, 143] width 9 height 7
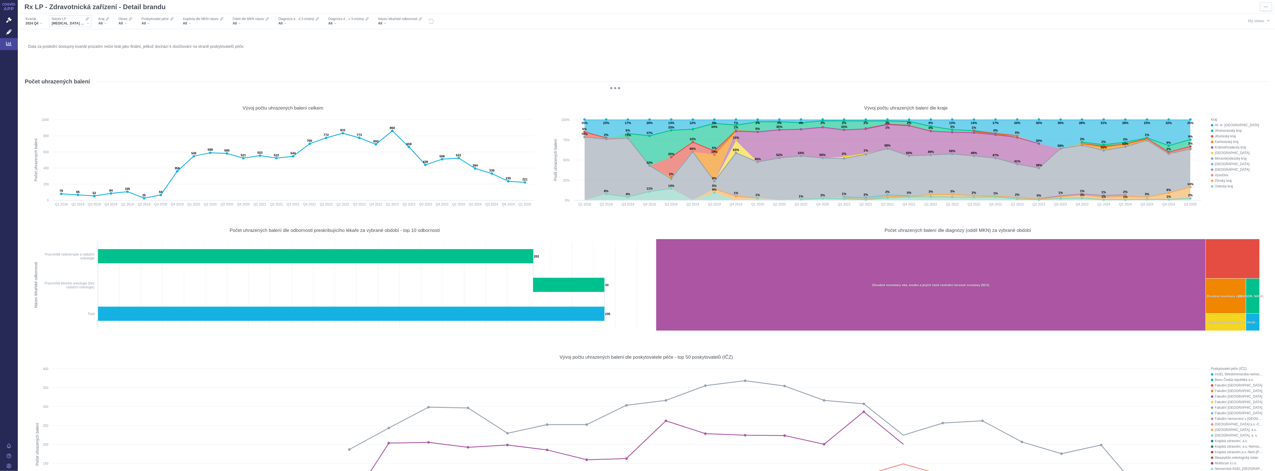
click at [85, 22] on div "[MEDICAL_DATA] GLENMARK" at bounding box center [70, 23] width 37 height 4
type input "temozo"
click at [86, 41] on span "[MEDICAL_DATA] ACCORD" at bounding box center [80, 43] width 58 height 8
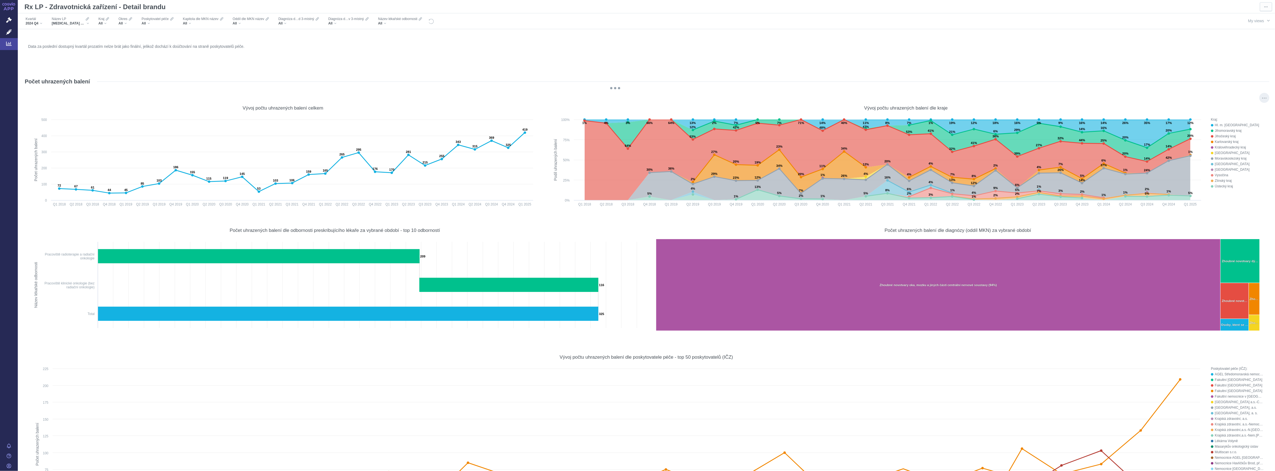
click at [1232, 146] on div "Královéhradecký kraj" at bounding box center [1239, 148] width 49 height 6
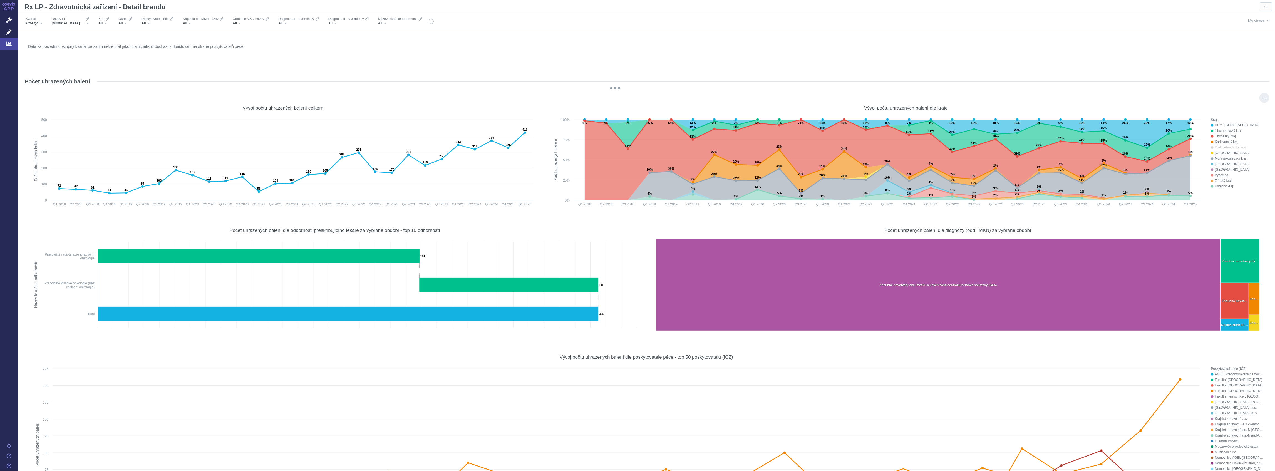
click at [1232, 146] on div "Královéhradecký kraj" at bounding box center [1239, 148] width 49 height 6
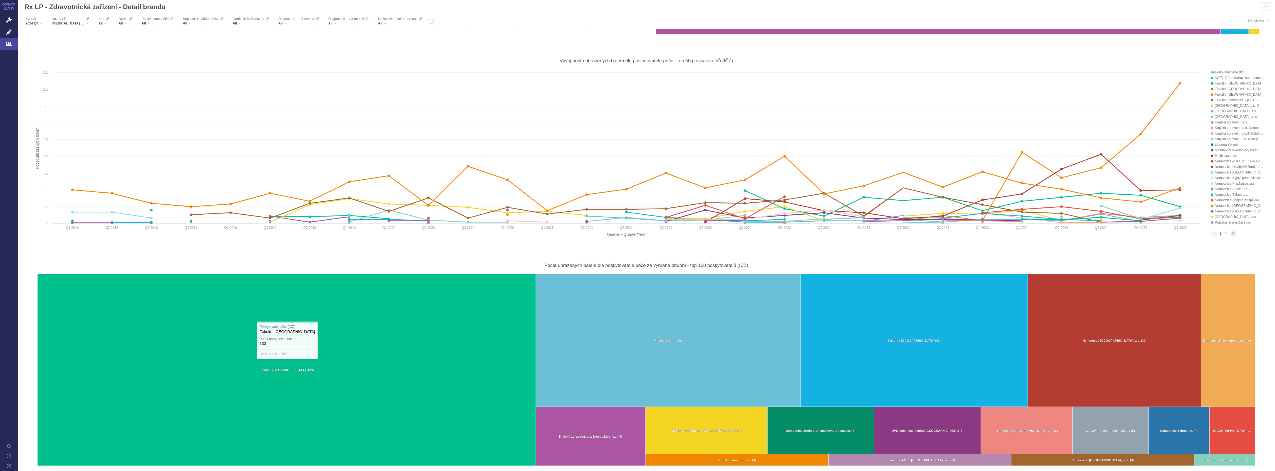
scroll to position [408, 0]
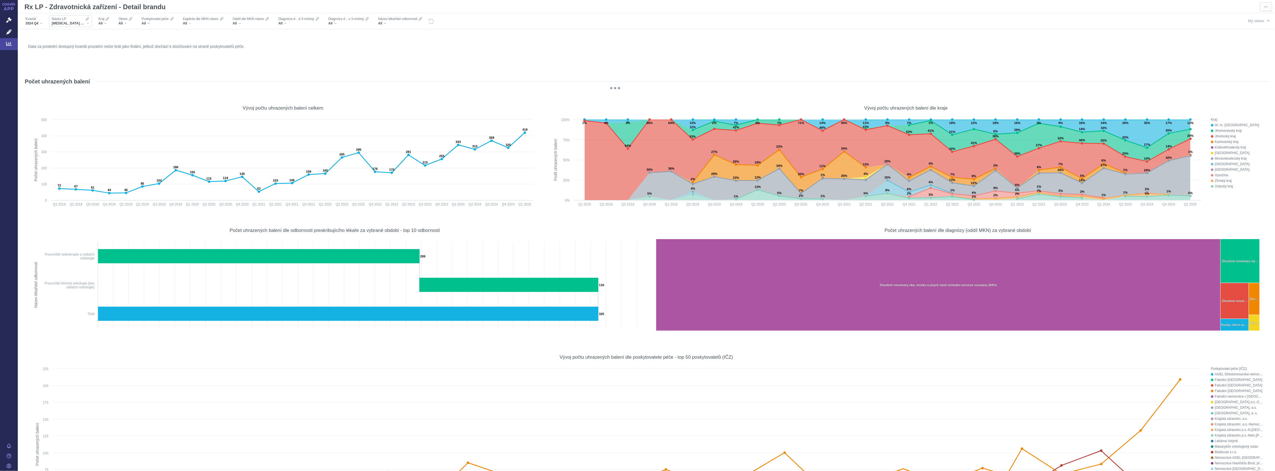
click at [78, 24] on span "[MEDICAL_DATA] ACCORD" at bounding box center [68, 23] width 33 height 4
click at [79, 34] on input "Search attribute values" at bounding box center [82, 34] width 63 height 8
type input "temozo"
click at [78, 49] on span "[MEDICAL_DATA] GLENMARK" at bounding box center [80, 50] width 58 height 8
